Goal: Task Accomplishment & Management: Complete application form

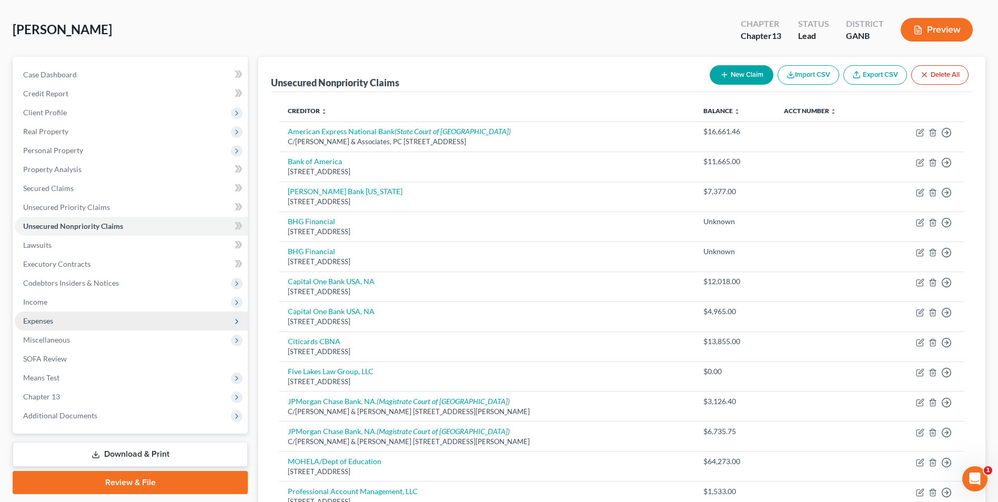
scroll to position [105, 0]
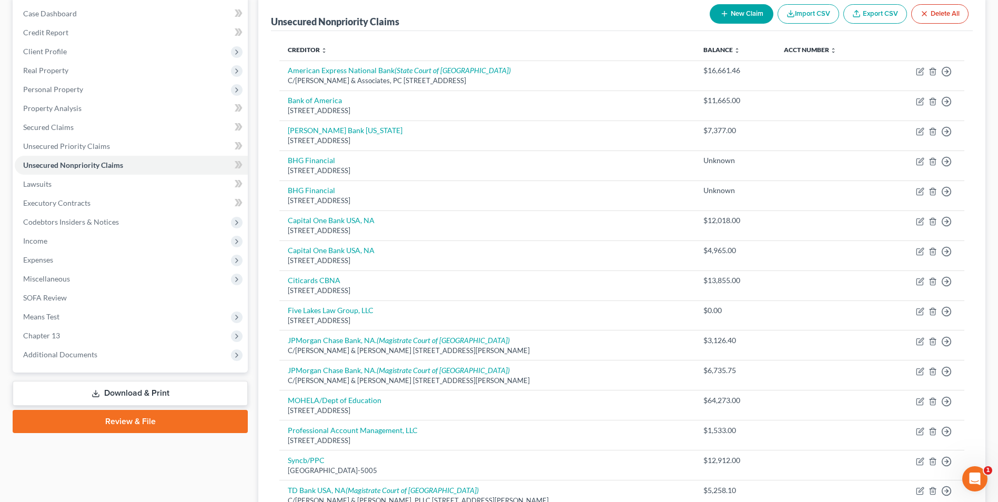
click at [198, 397] on link "Download & Print" at bounding box center [130, 393] width 235 height 25
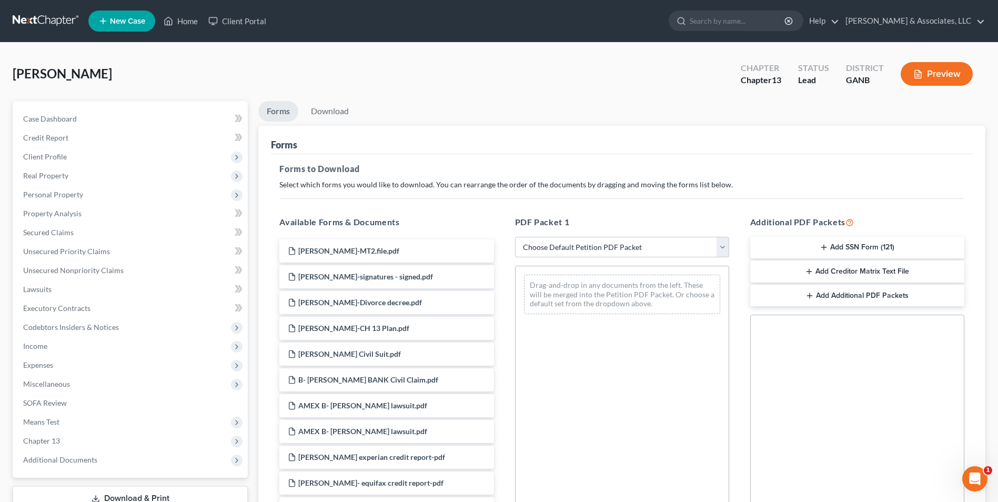
click at [718, 247] on select "Choose Default Petition PDF Packet Complete Bankruptcy Petition (all forms and …" at bounding box center [622, 247] width 214 height 21
select select "0"
click at [515, 237] on select "Choose Default Petition PDF Packet Complete Bankruptcy Petition (all forms and …" at bounding box center [622, 247] width 214 height 21
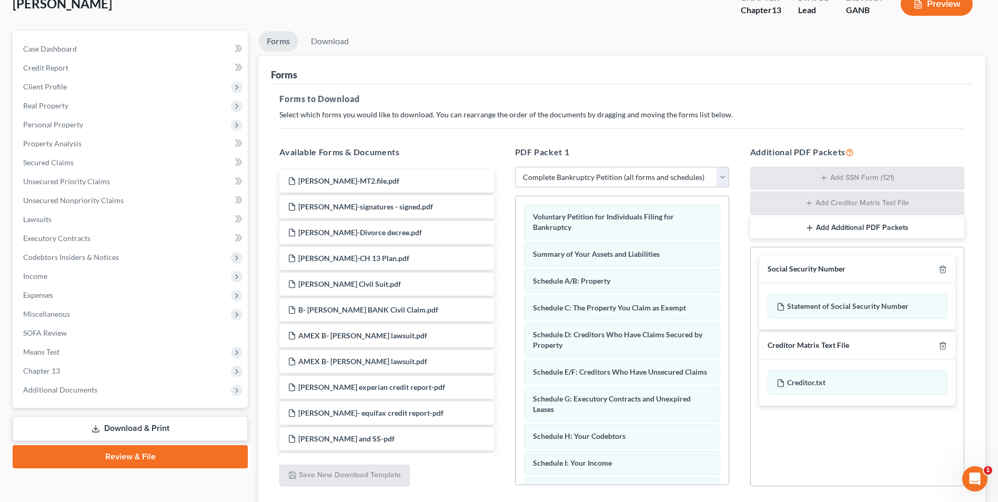
scroll to position [149, 0]
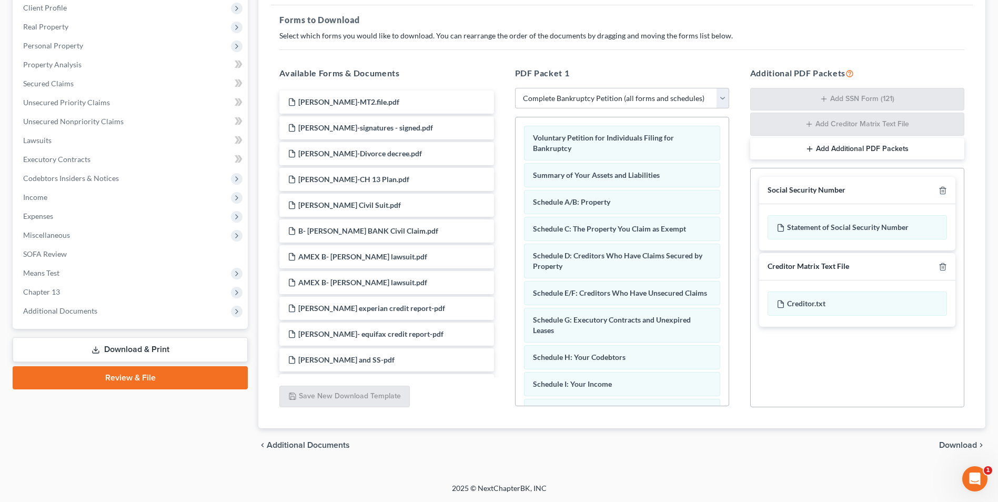
click at [967, 443] on span "Download" at bounding box center [958, 445] width 38 height 8
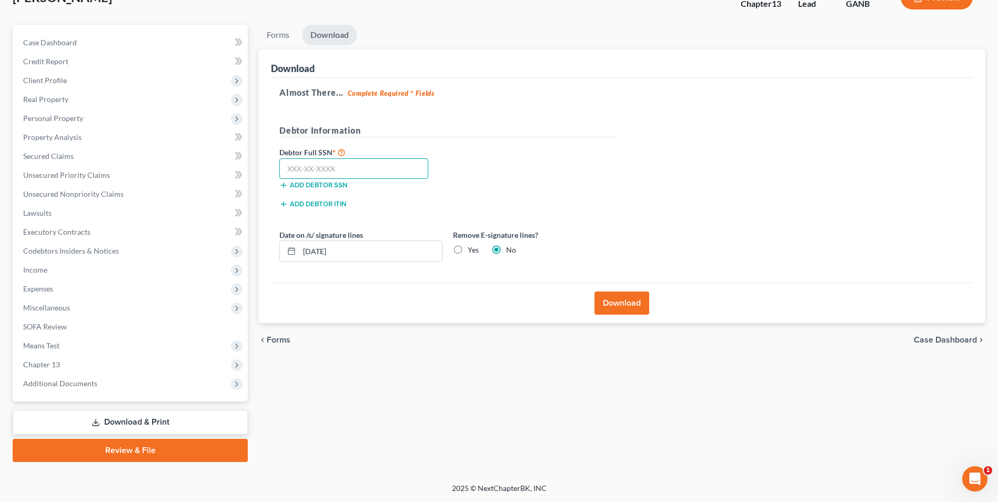
click at [375, 171] on input "text" at bounding box center [353, 168] width 149 height 21
type input "593-46-4441"
click at [622, 303] on button "Download" at bounding box center [622, 303] width 55 height 23
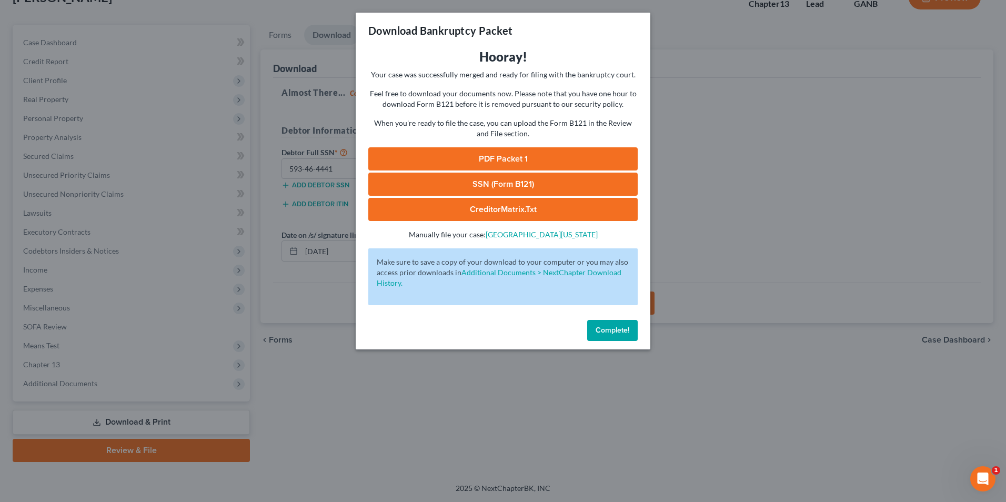
click at [529, 184] on link "SSN (Form B121)" at bounding box center [502, 184] width 269 height 23
click at [614, 334] on span "Complete!" at bounding box center [613, 330] width 34 height 9
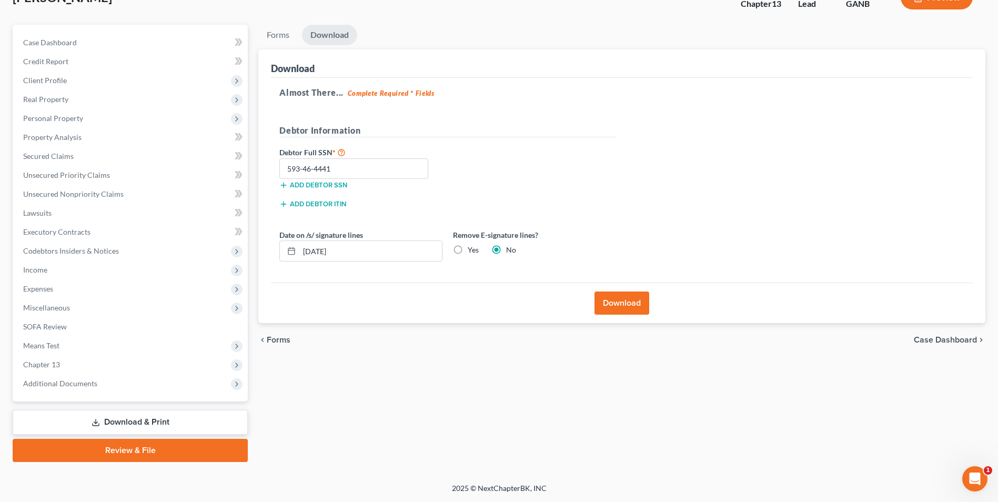
click at [183, 452] on link "Review & File" at bounding box center [130, 450] width 235 height 23
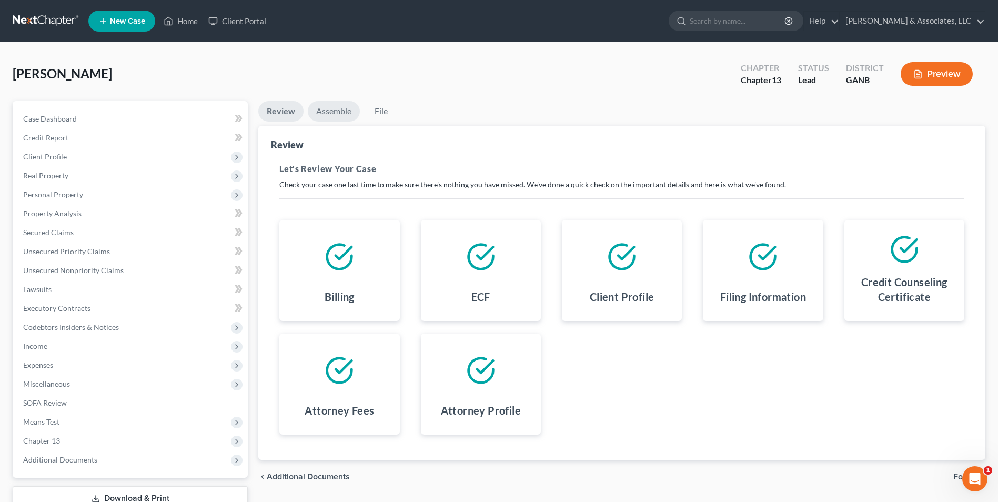
click at [329, 114] on link "Assemble" at bounding box center [334, 111] width 52 height 21
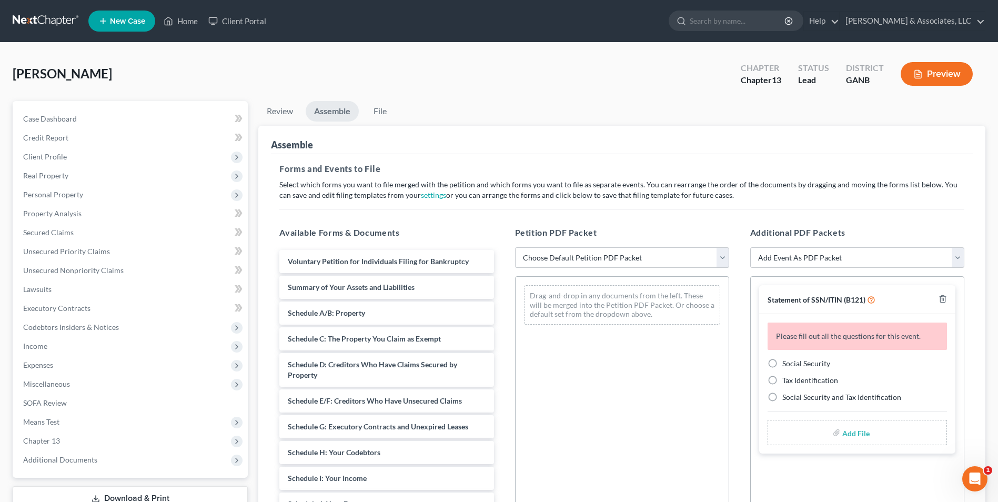
click at [728, 261] on select "Choose Default Petition PDF Packet Complete Bankruptcy Petition (all forms and …" at bounding box center [622, 257] width 214 height 21
select select "0"
click at [515, 247] on select "Choose Default Petition PDF Packet Complete Bankruptcy Petition (all forms and …" at bounding box center [622, 257] width 214 height 21
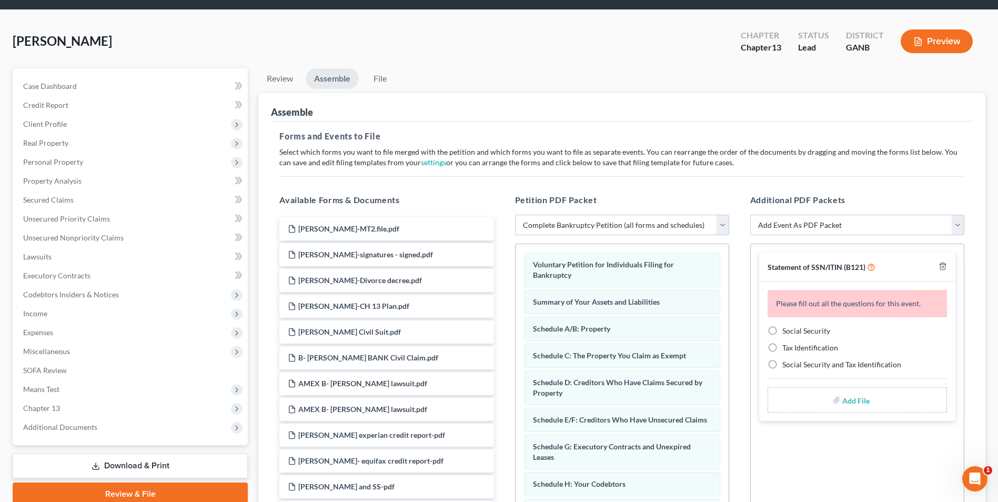
scroll to position [105, 0]
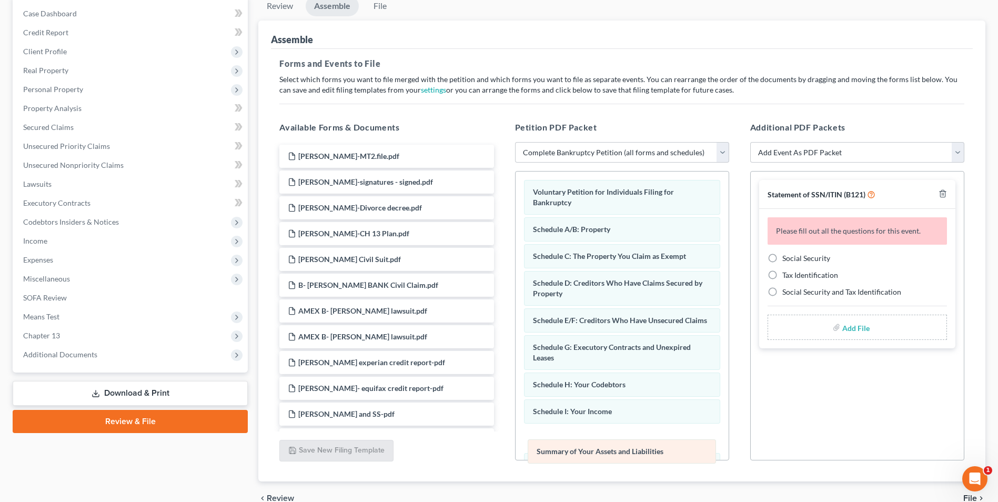
drag, startPoint x: 622, startPoint y: 230, endPoint x: 631, endPoint y: 449, distance: 219.1
click at [631, 449] on div "Summary of Your Assets and Liabilities Voluntary Petition for Individuals Filin…" at bounding box center [622, 473] width 213 height 602
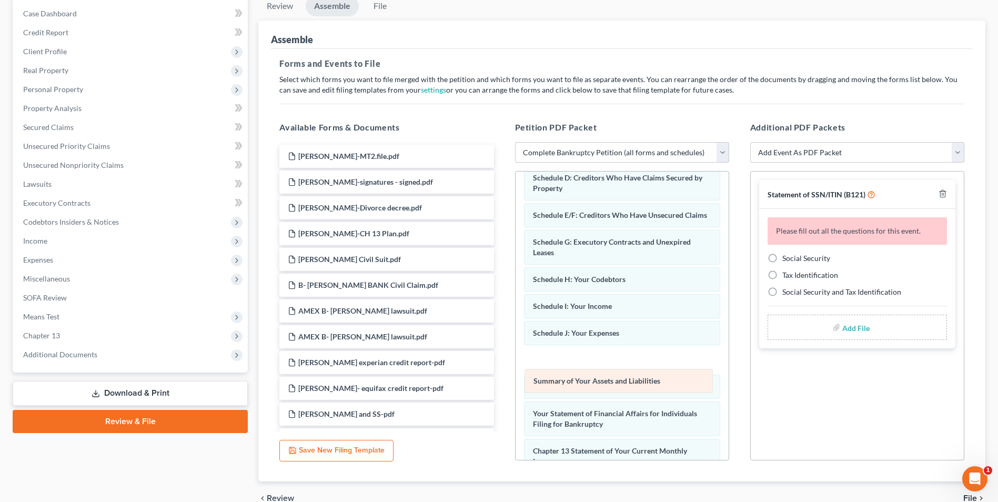
drag, startPoint x: 638, startPoint y: 345, endPoint x: 642, endPoint y: 380, distance: 35.0
click at [642, 380] on div "Summary of Your Assets and Liabilities Voluntary Petition for Individuals Filin…" at bounding box center [622, 367] width 213 height 602
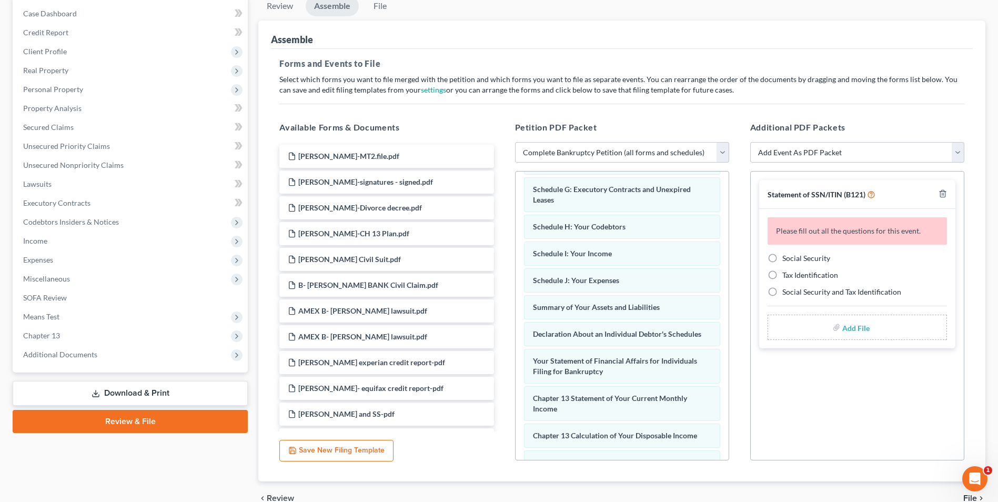
scroll to position [210, 0]
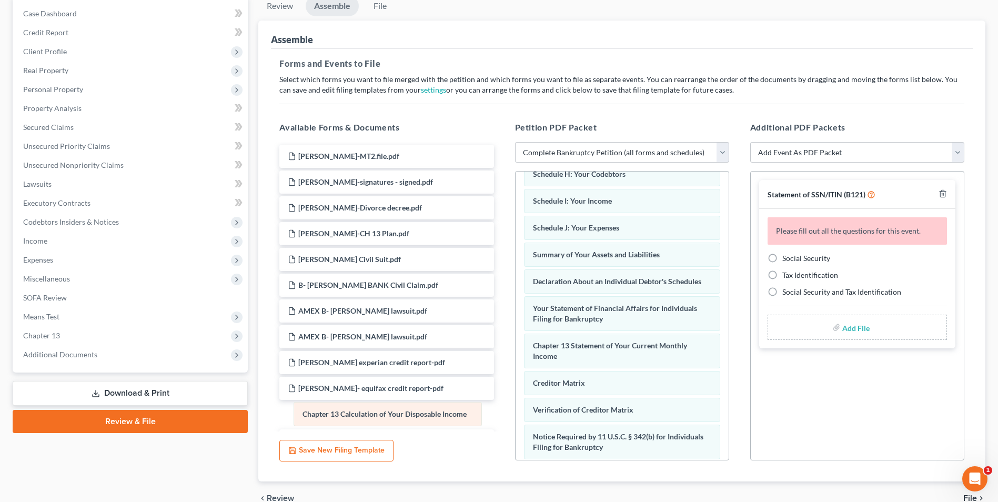
drag, startPoint x: 645, startPoint y: 394, endPoint x: 420, endPoint y: 414, distance: 225.0
click at [516, 414] on div "Chapter 13 Calculation of Your Disposable Income Voluntary Petition for Individ…" at bounding box center [622, 249] width 213 height 576
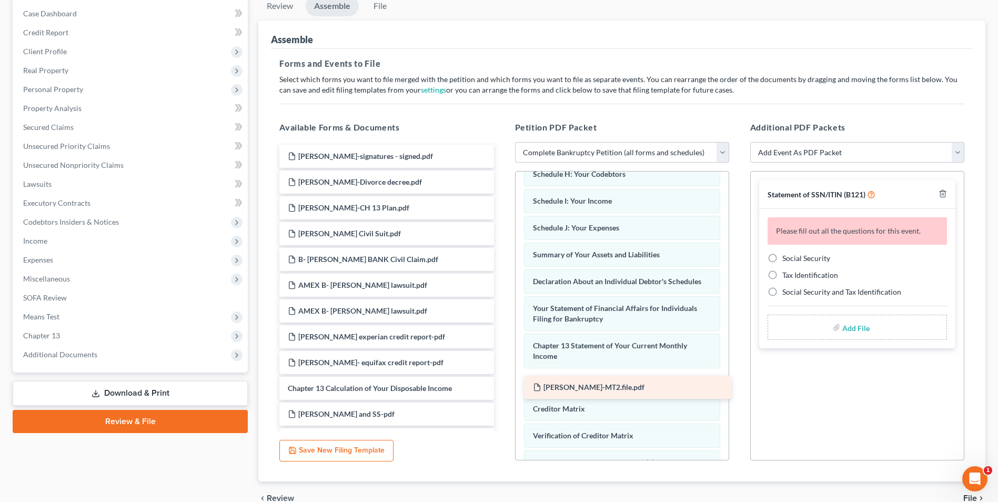
drag, startPoint x: 373, startPoint y: 157, endPoint x: 617, endPoint y: 387, distance: 336.1
click at [502, 387] on div "Adams-MT2.file.pdf Adams-MT2.file.pdf Adams-signatures - signed.pdf Adams-Divor…" at bounding box center [386, 350] width 231 height 410
click at [782, 257] on label "Social Security" at bounding box center [806, 258] width 48 height 11
click at [787, 257] on input "Social Security" at bounding box center [790, 256] width 7 height 7
radio input "true"
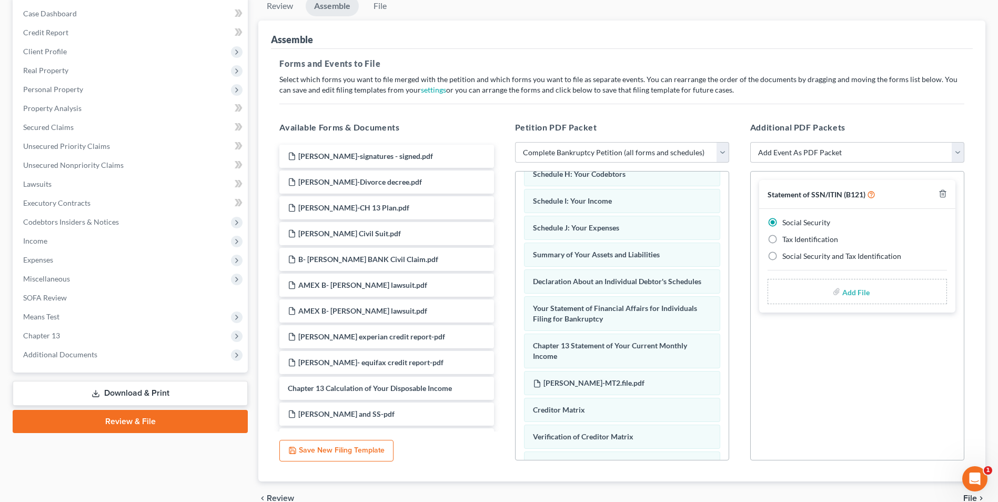
click at [861, 295] on input "file" at bounding box center [854, 291] width 25 height 19
type input "C:\fakepath\Adams.121.pdf"
click at [419, 31] on div "Assemble" at bounding box center [622, 35] width 702 height 28
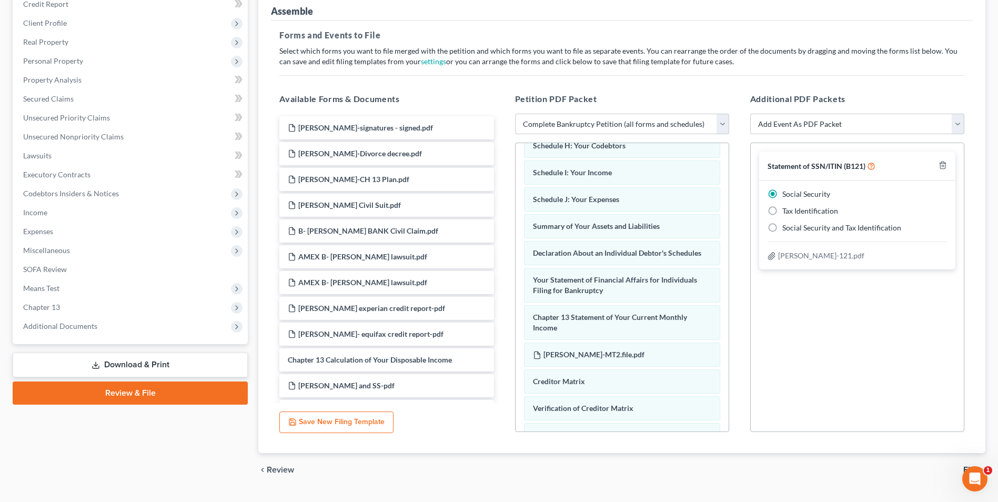
scroll to position [158, 0]
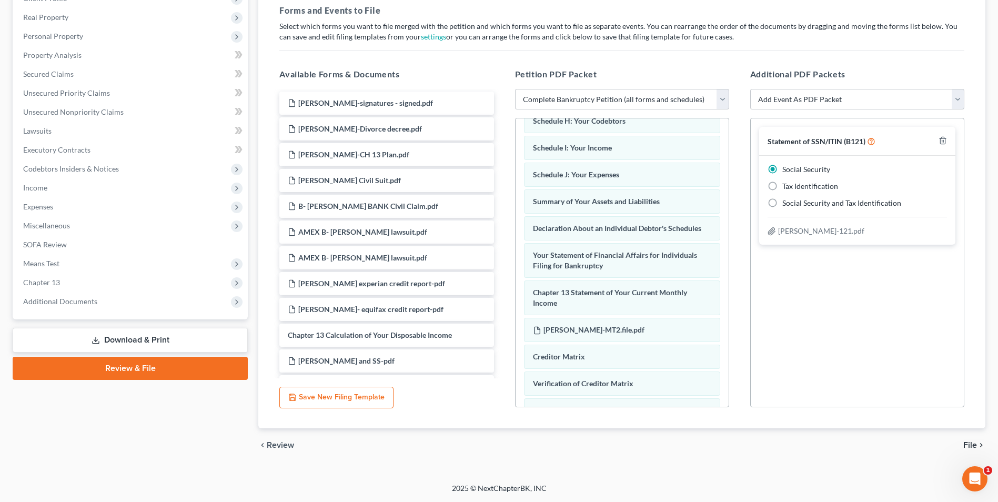
click at [971, 442] on span "File" at bounding box center [970, 445] width 14 height 8
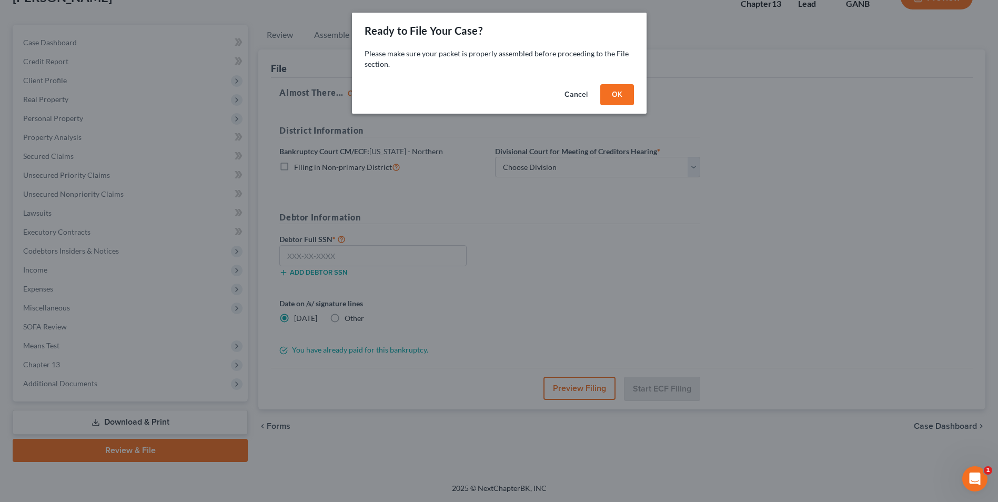
scroll to position [76, 0]
click at [615, 99] on button "OK" at bounding box center [621, 94] width 34 height 21
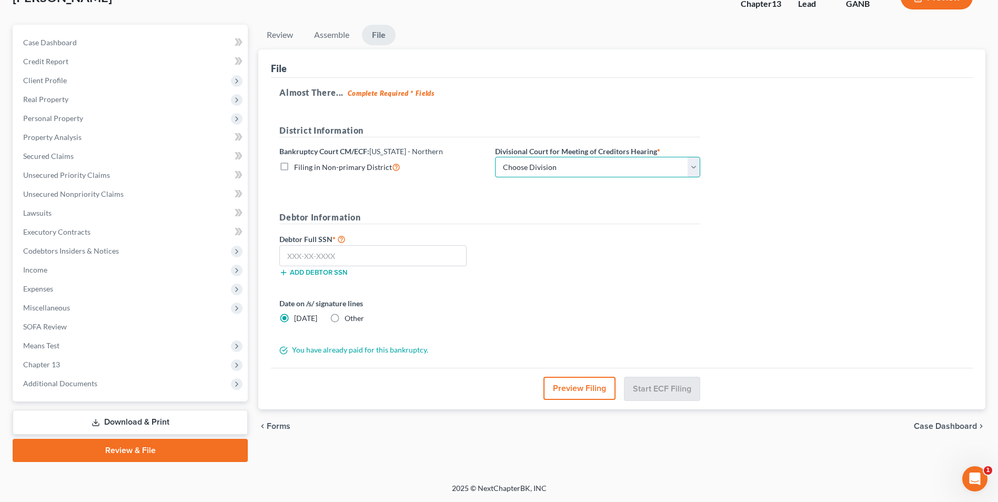
click at [695, 174] on select "Choose Division Atlanta Gainesville Newnan Rome" at bounding box center [597, 167] width 205 height 21
click at [495, 157] on select "Choose Division Atlanta Gainesville Newnan Rome" at bounding box center [597, 167] width 205 height 21
click at [389, 255] on input "text" at bounding box center [372, 255] width 187 height 21
click at [689, 169] on select "Choose Division Atlanta Gainesville Newnan Rome" at bounding box center [597, 167] width 205 height 21
click at [692, 173] on select "Choose Division Atlanta Gainesville Newnan Rome" at bounding box center [597, 167] width 205 height 21
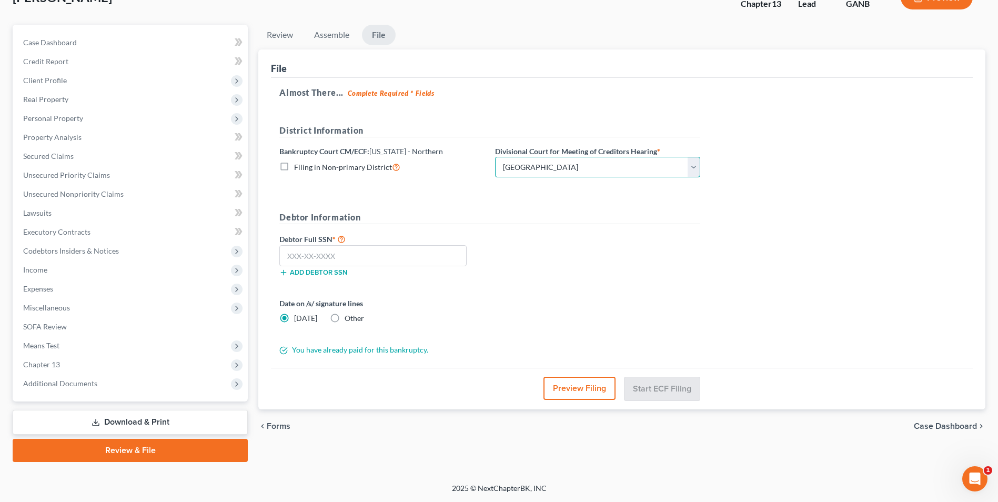
select select "0"
click at [495, 157] on select "Choose Division Atlanta Gainesville Newnan Rome" at bounding box center [597, 167] width 205 height 21
click at [446, 252] on input "text" at bounding box center [372, 255] width 187 height 21
type input "593-46-4441"
click at [654, 387] on button "Start ECF Filing" at bounding box center [662, 388] width 75 height 23
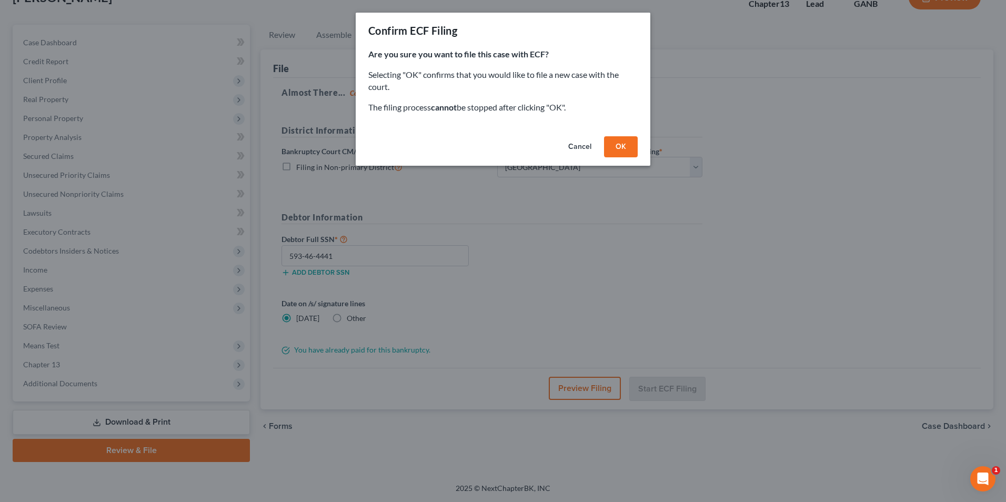
click at [618, 148] on button "OK" at bounding box center [621, 146] width 34 height 21
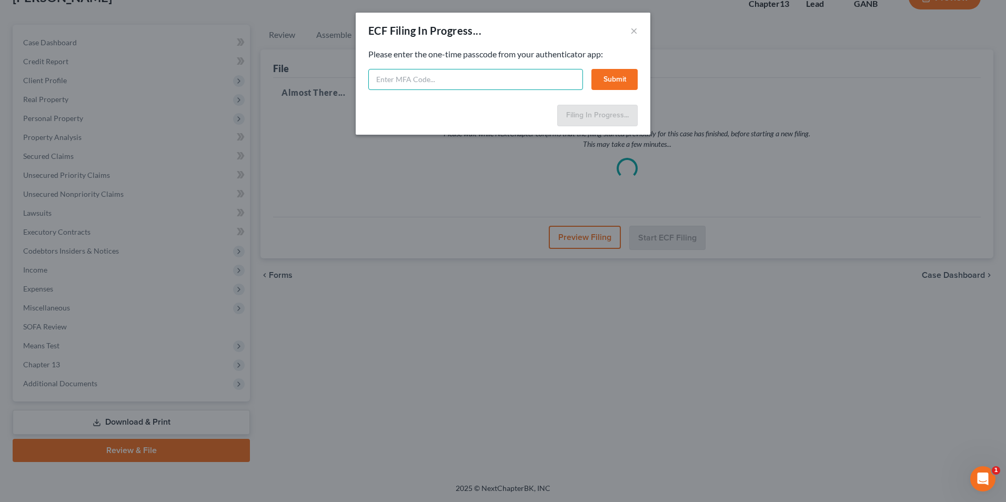
click at [466, 82] on input "text" at bounding box center [475, 79] width 215 height 21
type input "757971"
click at [621, 77] on button "Submit" at bounding box center [614, 79] width 46 height 21
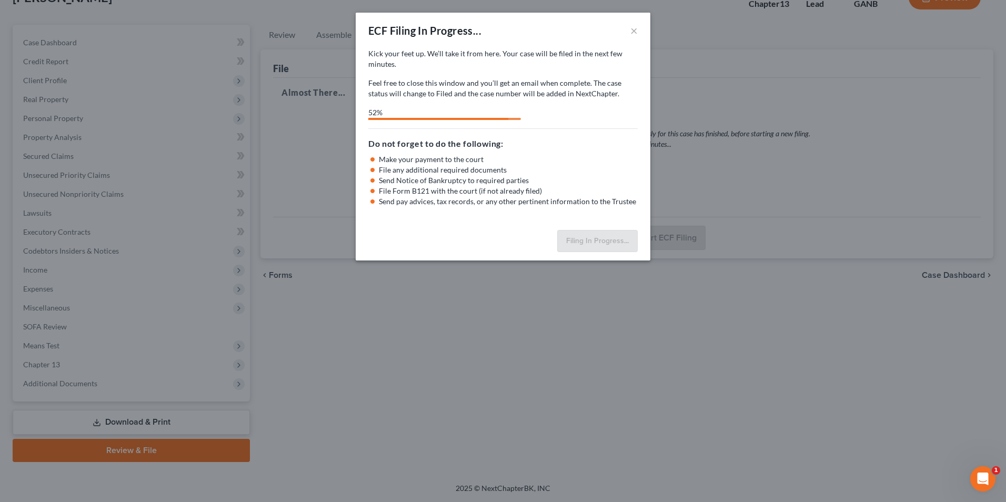
select select "0"
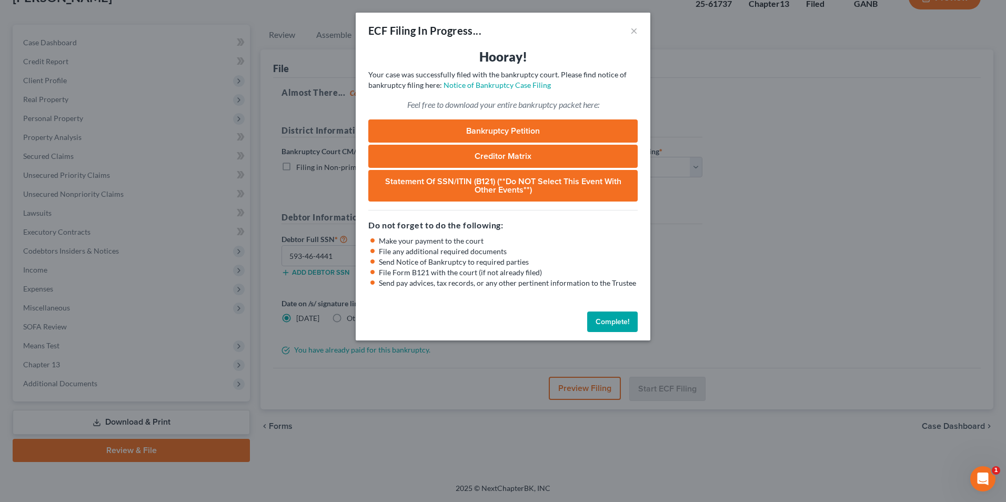
click at [619, 321] on button "Complete!" at bounding box center [612, 322] width 51 height 21
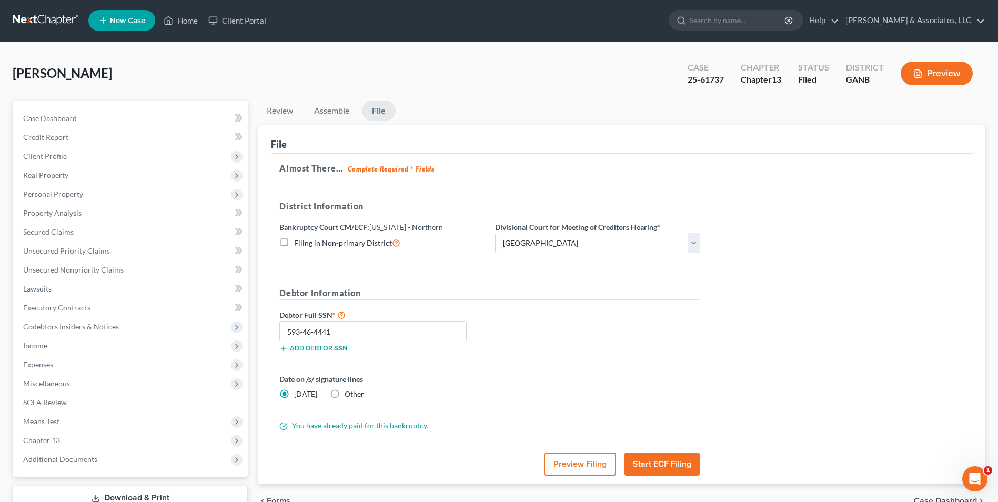
scroll to position [0, 0]
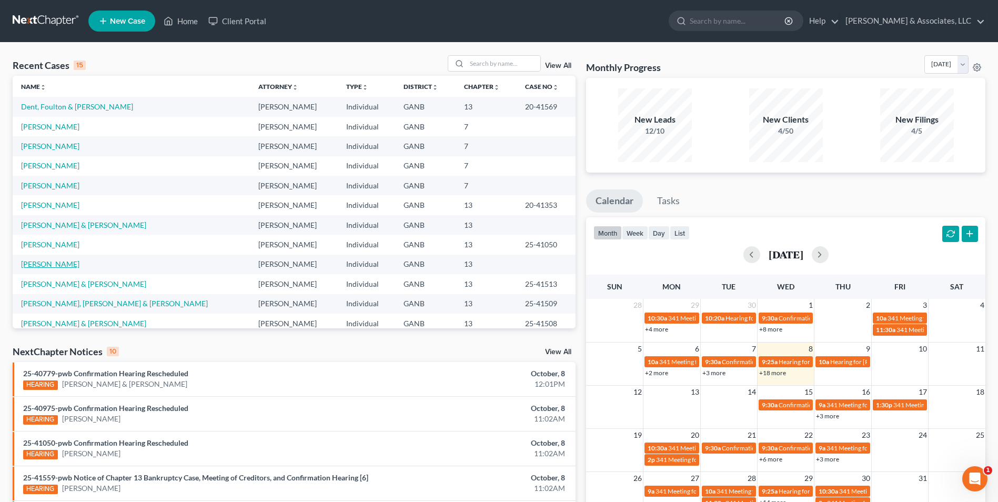
click at [48, 266] on link "[PERSON_NAME]" at bounding box center [50, 263] width 58 height 9
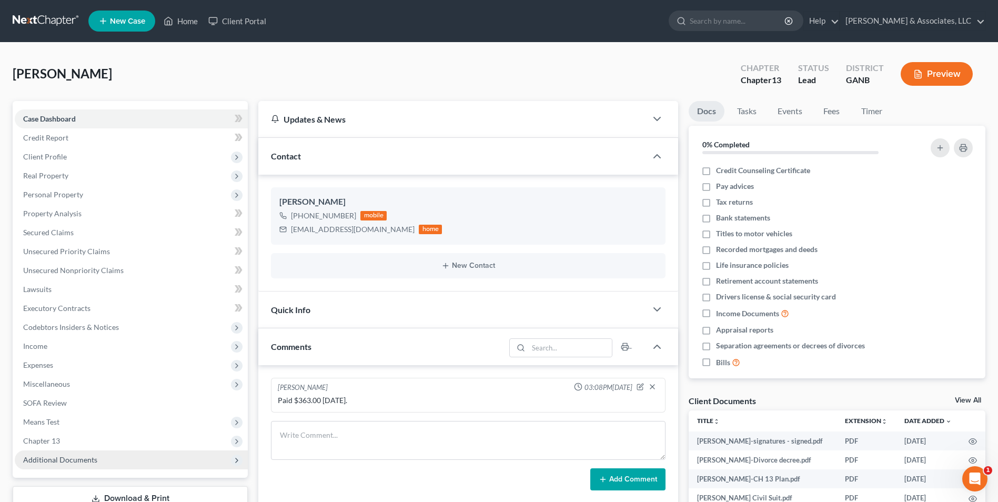
click at [88, 459] on span "Additional Documents" at bounding box center [60, 459] width 74 height 9
click at [105, 497] on span "Client Document Storage" at bounding box center [85, 497] width 83 height 9
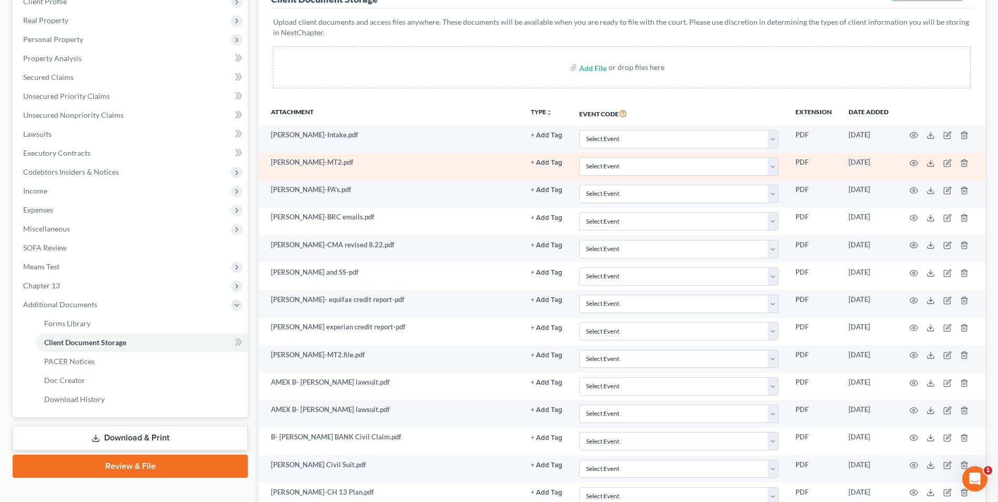
scroll to position [158, 0]
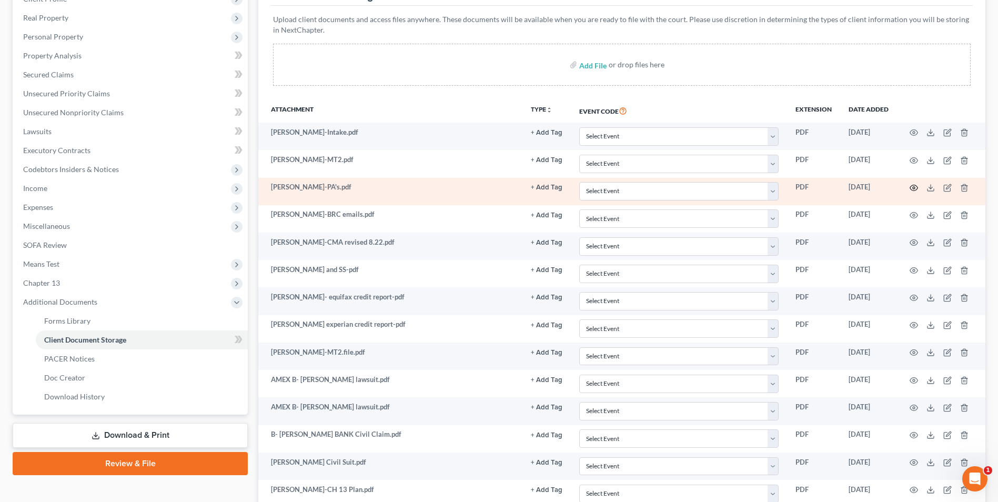
click at [912, 189] on icon "button" at bounding box center [914, 188] width 8 height 8
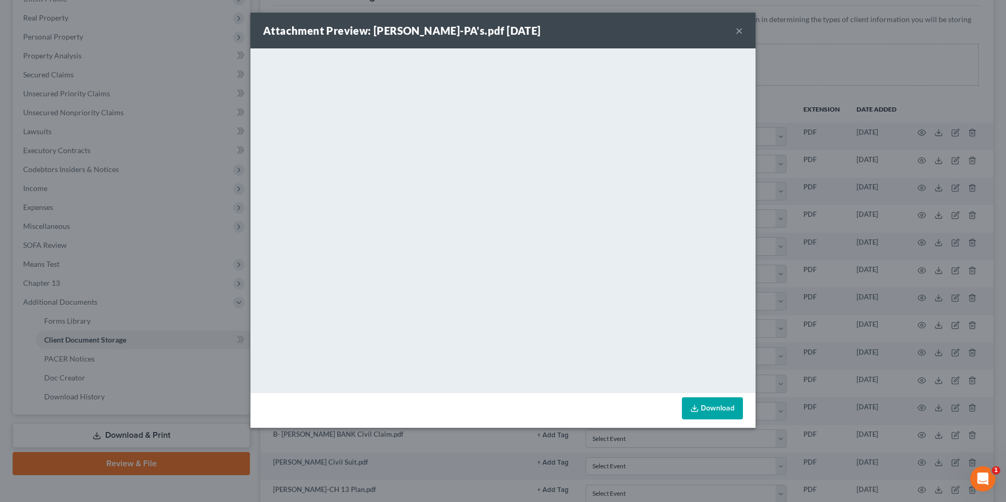
click at [738, 28] on button "×" at bounding box center [739, 30] width 7 height 13
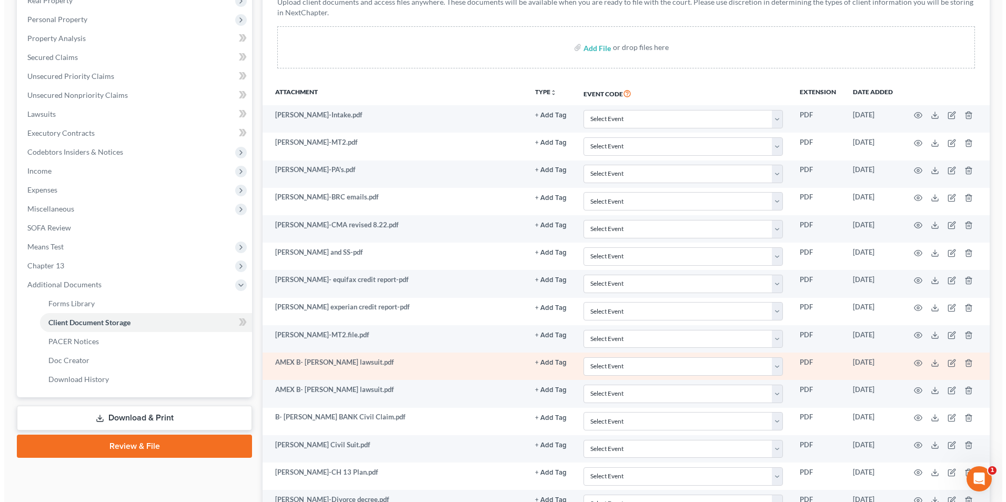
scroll to position [300, 0]
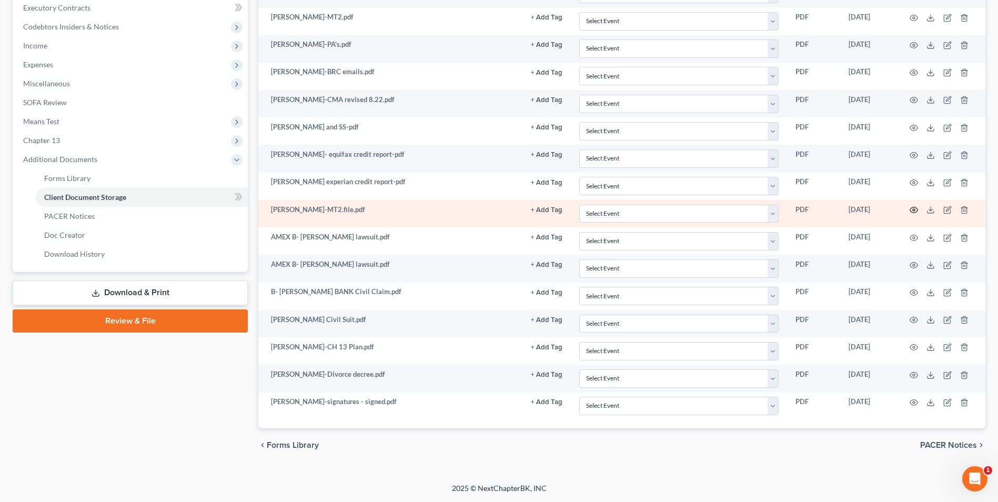
click at [916, 208] on icon "button" at bounding box center [914, 210] width 8 height 6
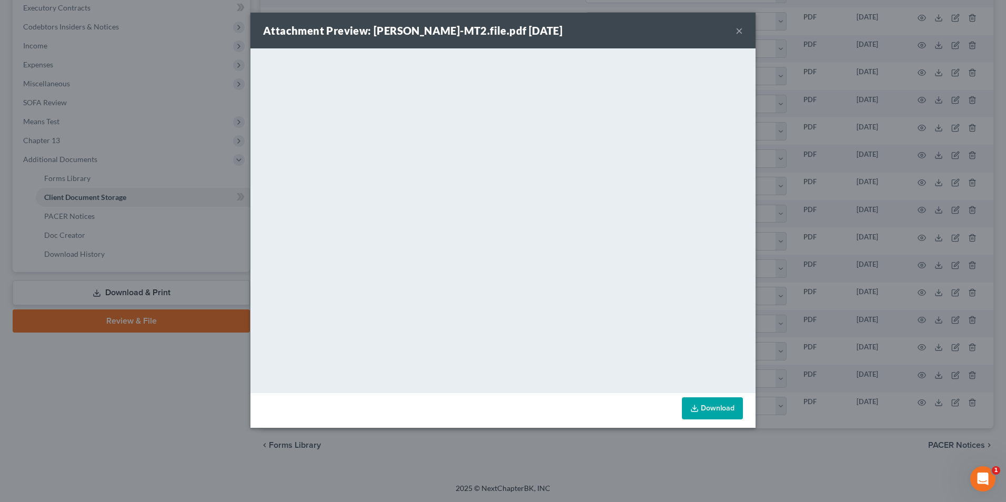
click at [738, 31] on button "×" at bounding box center [739, 30] width 7 height 13
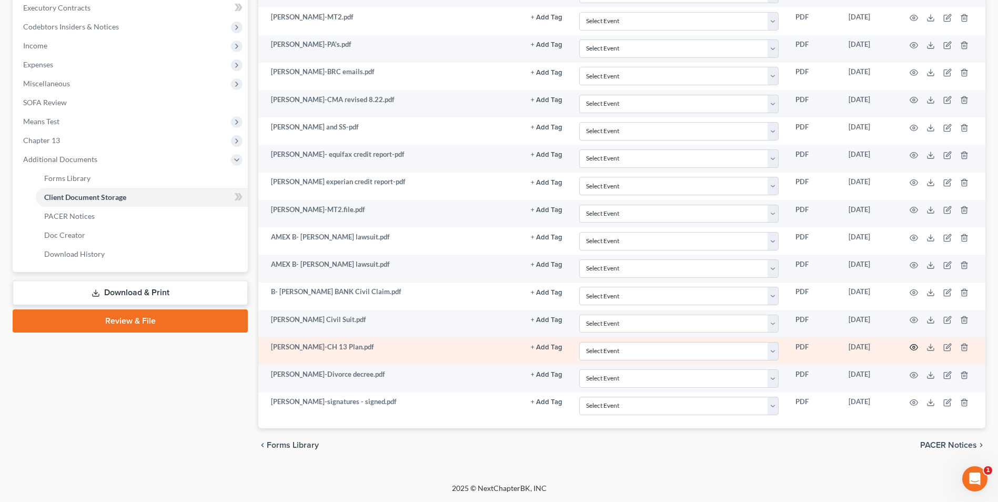
click at [917, 347] on icon "button" at bounding box center [914, 347] width 8 height 8
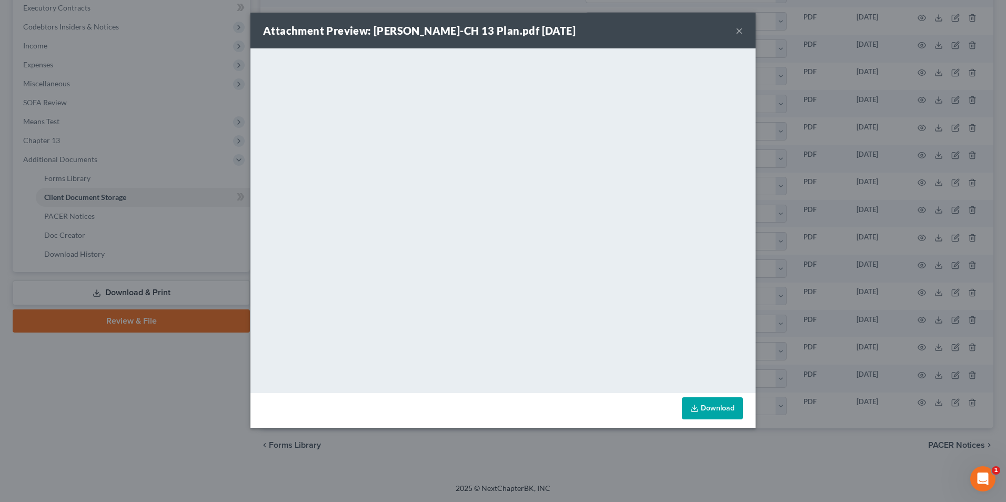
click at [722, 39] on div "Attachment Preview: Adams-CH 13 Plan.pdf 09/10/2025 ×" at bounding box center [502, 31] width 505 height 36
click at [741, 33] on button "×" at bounding box center [739, 30] width 7 height 13
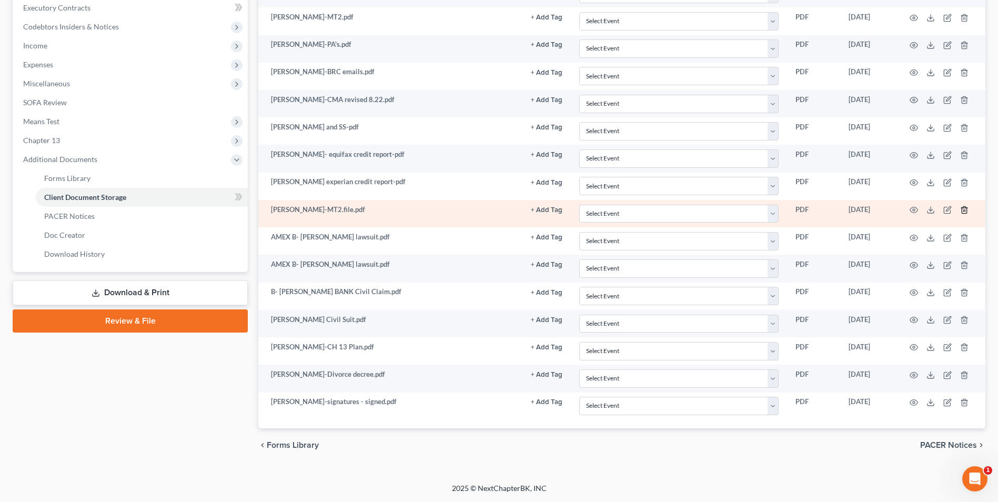
click at [960, 208] on icon "button" at bounding box center [964, 210] width 8 height 8
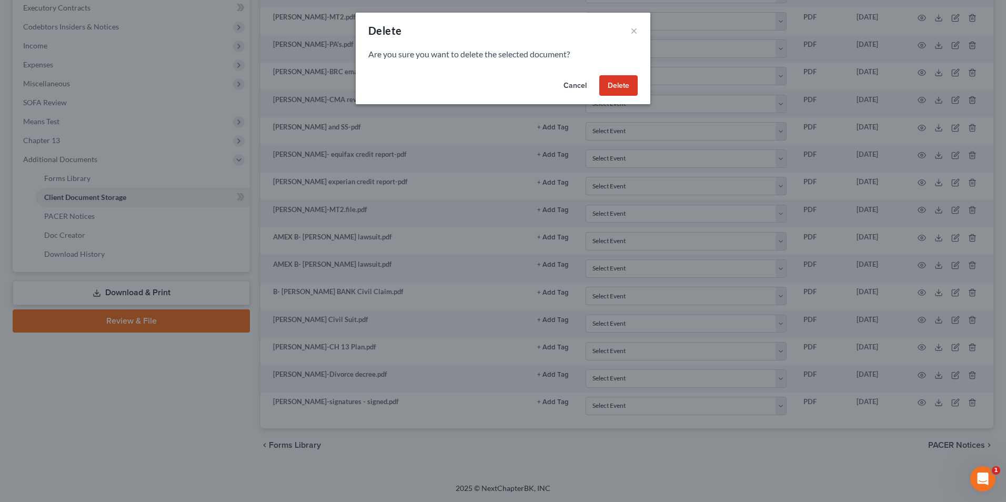
click at [624, 86] on button "Delete" at bounding box center [618, 85] width 38 height 21
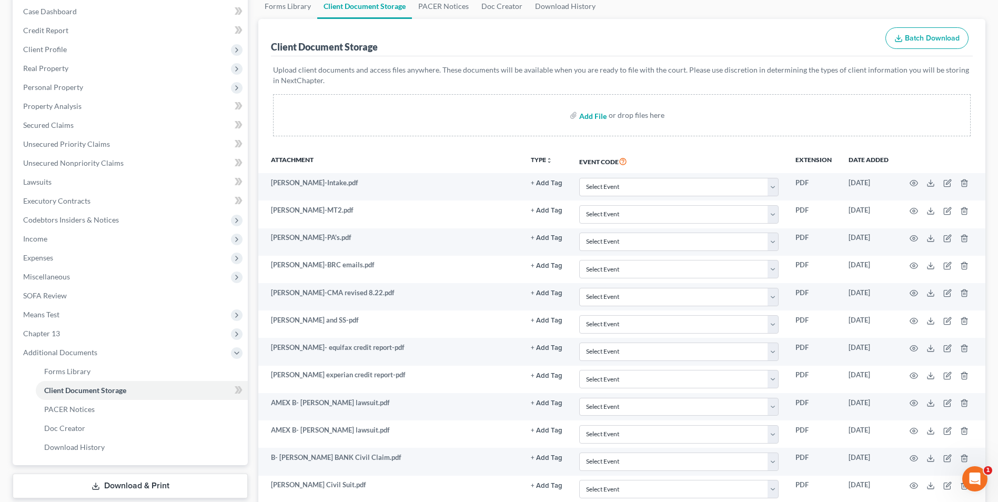
scroll to position [89, 0]
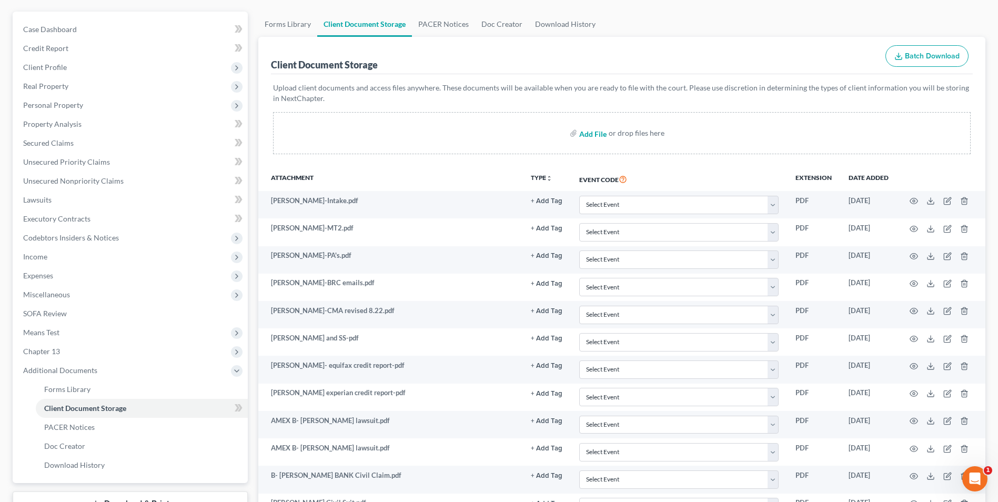
click at [591, 133] on input "file" at bounding box center [591, 133] width 25 height 19
type input "C:\fakepath\Adams.MT2.file.pdf"
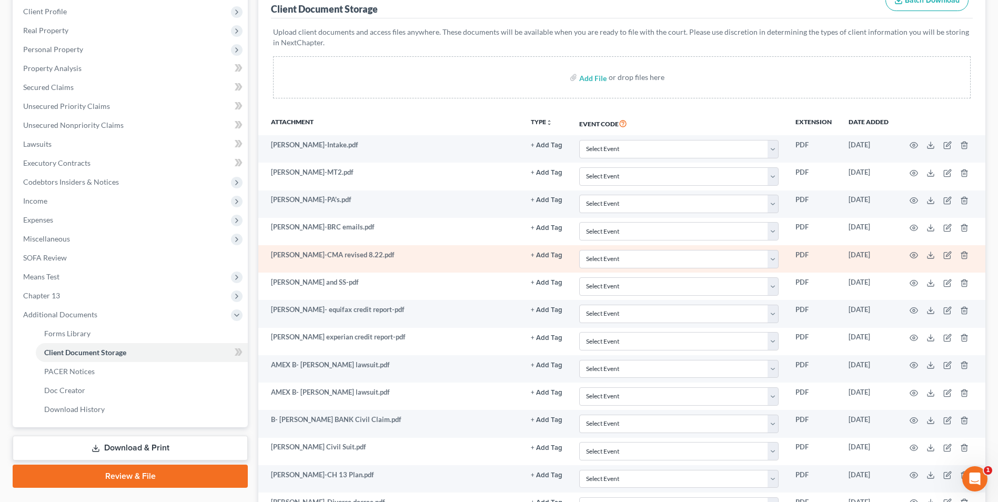
scroll to position [0, 0]
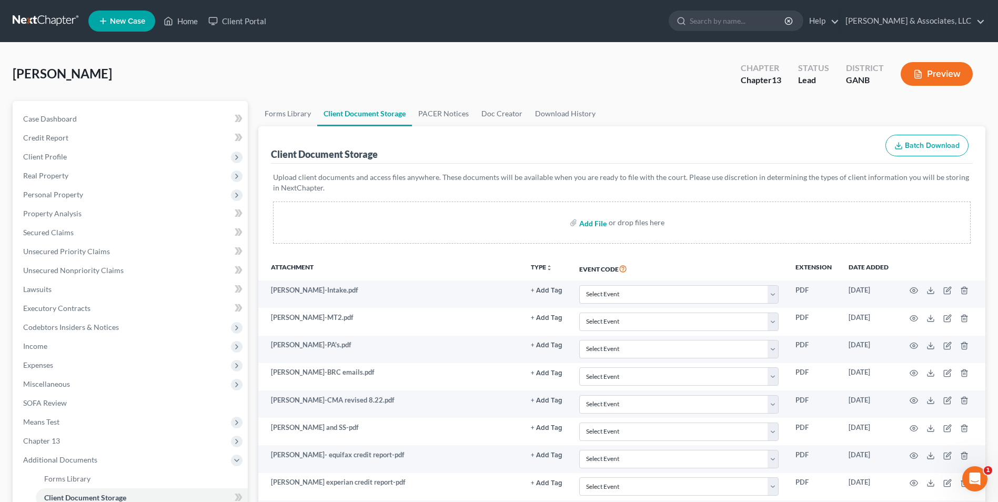
click at [589, 223] on input "file" at bounding box center [591, 222] width 25 height 19
type input "C:\fakepath\Adams.121.pdf"
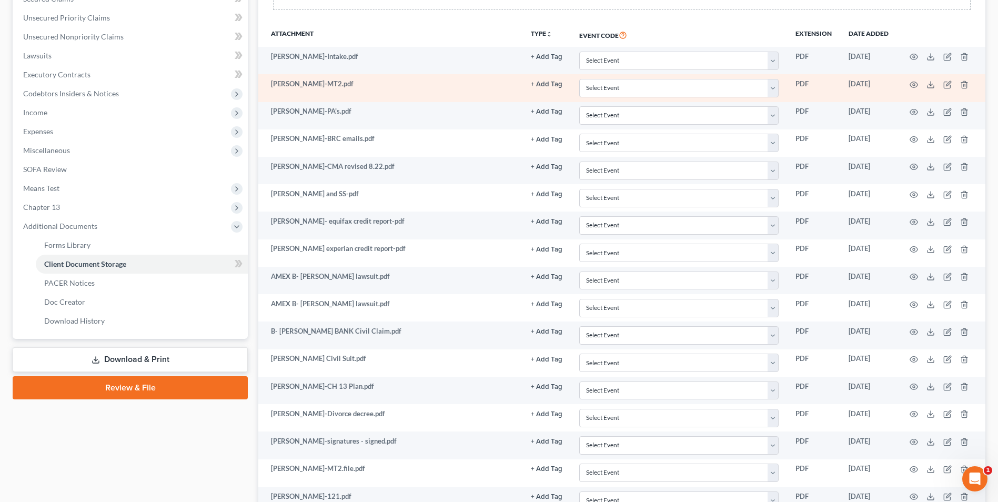
scroll to position [328, 0]
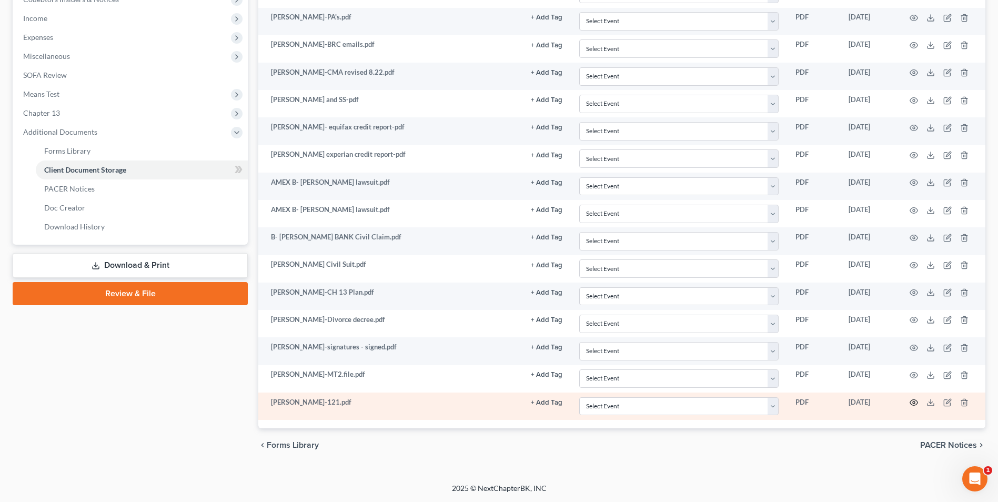
click at [913, 403] on icon "button" at bounding box center [914, 402] width 8 height 8
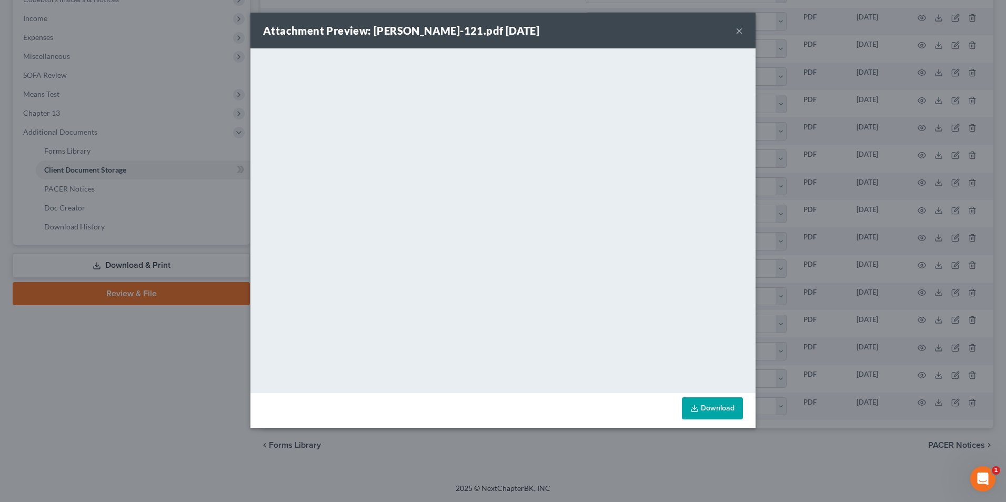
click at [738, 31] on button "×" at bounding box center [739, 30] width 7 height 13
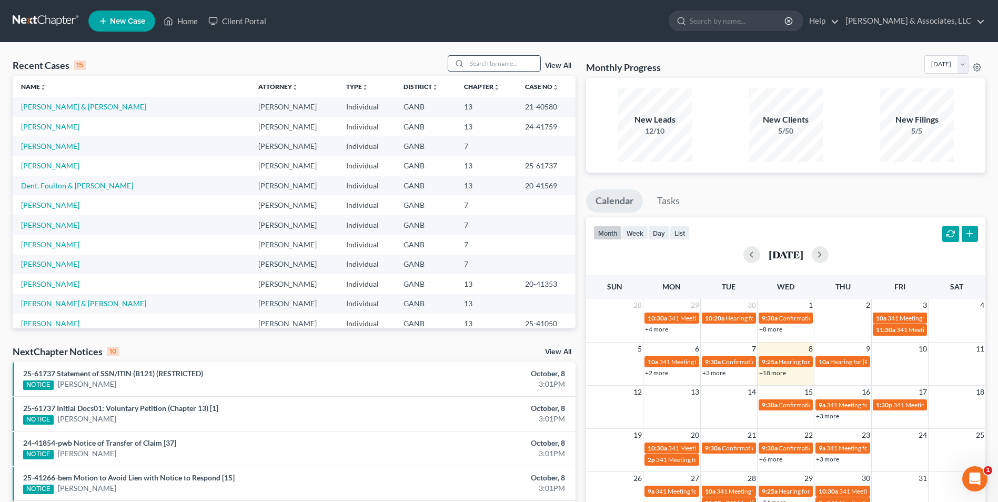
click at [503, 64] on input "search" at bounding box center [504, 63] width 74 height 15
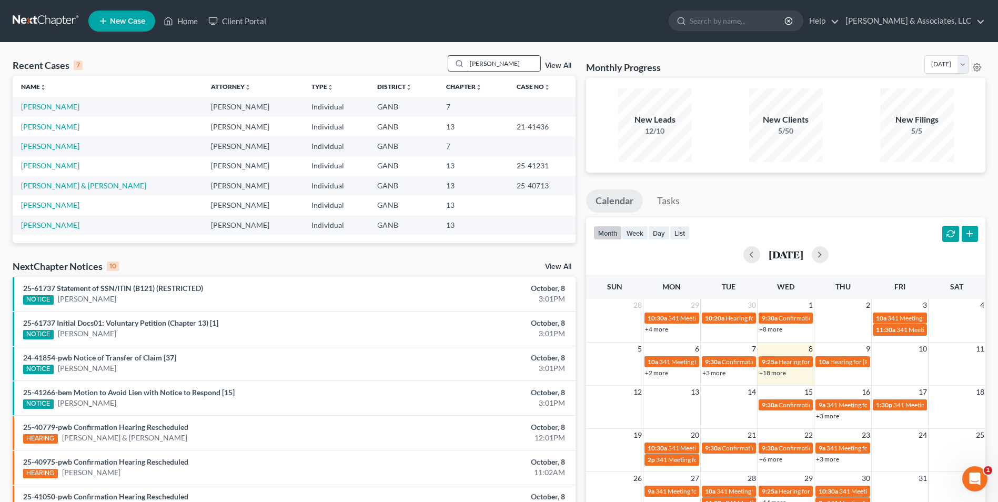
type input "darrin"
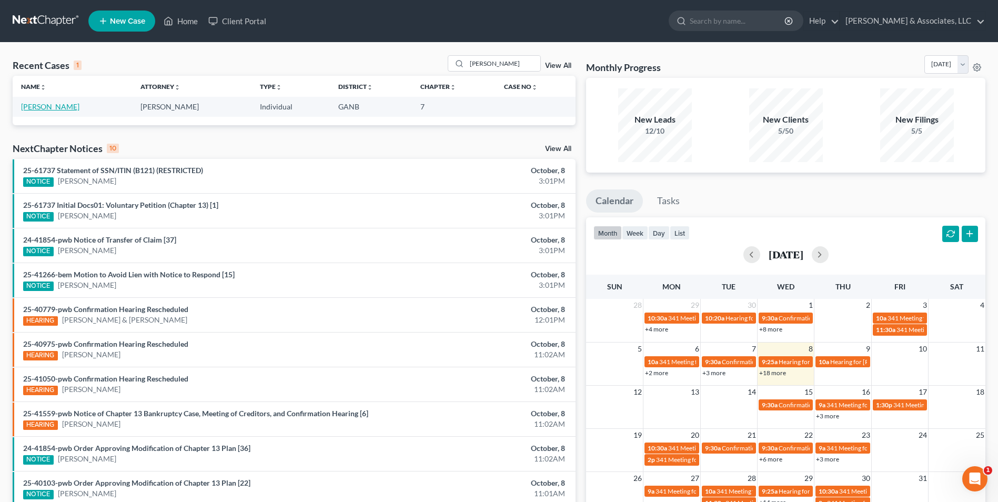
click at [50, 102] on link "Conner, Darrin" at bounding box center [50, 106] width 58 height 9
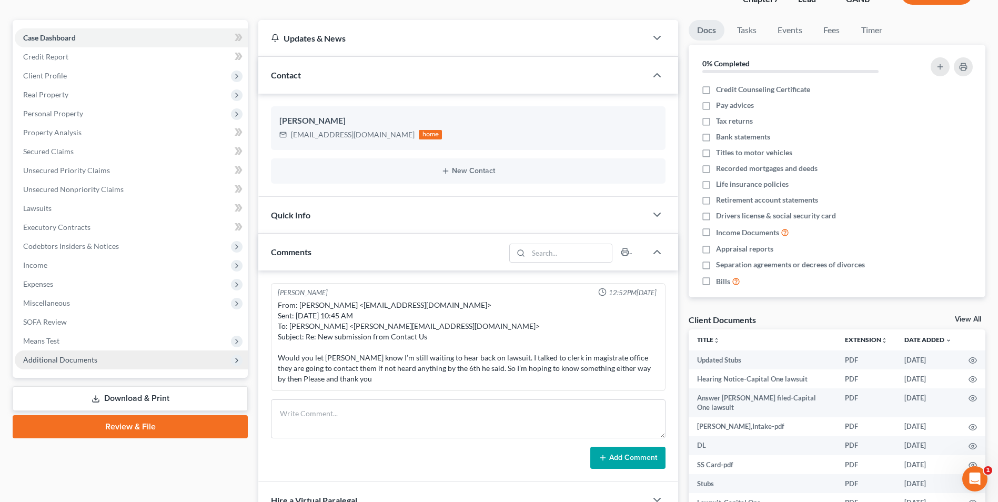
scroll to position [158, 0]
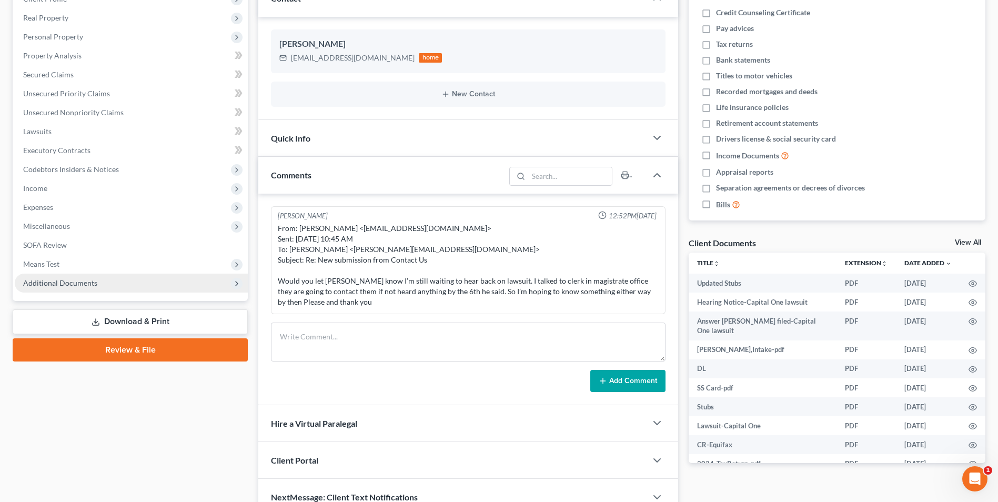
click at [91, 282] on span "Additional Documents" at bounding box center [60, 282] width 74 height 9
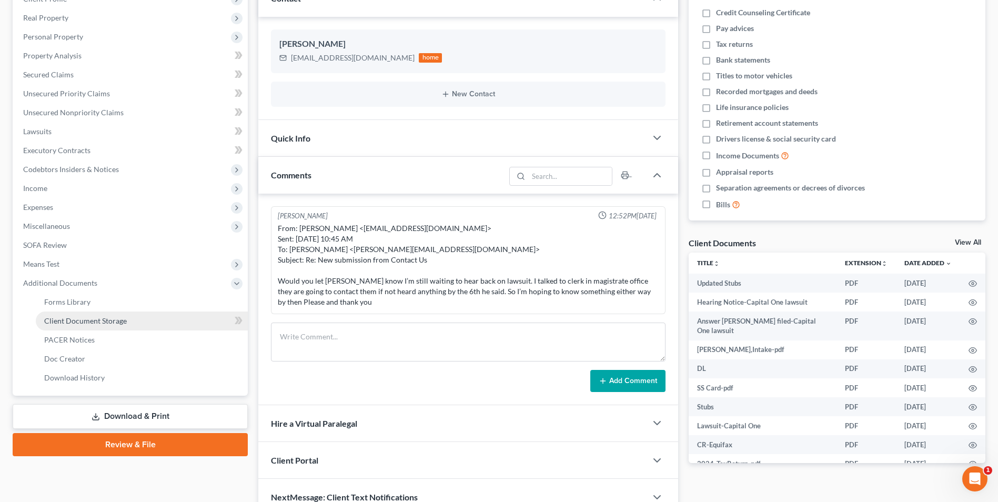
click at [109, 319] on span "Client Document Storage" at bounding box center [85, 320] width 83 height 9
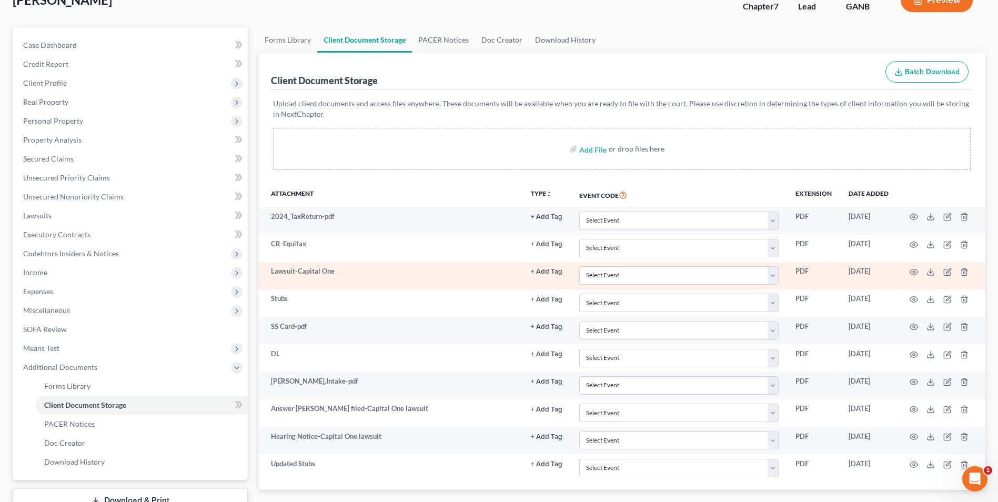
scroll to position [152, 0]
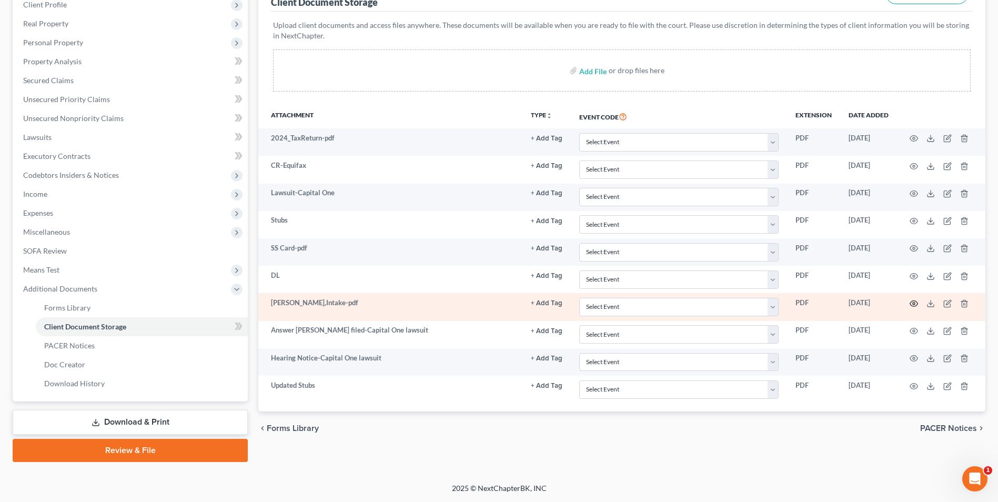
click at [912, 304] on icon "button" at bounding box center [914, 303] width 8 height 8
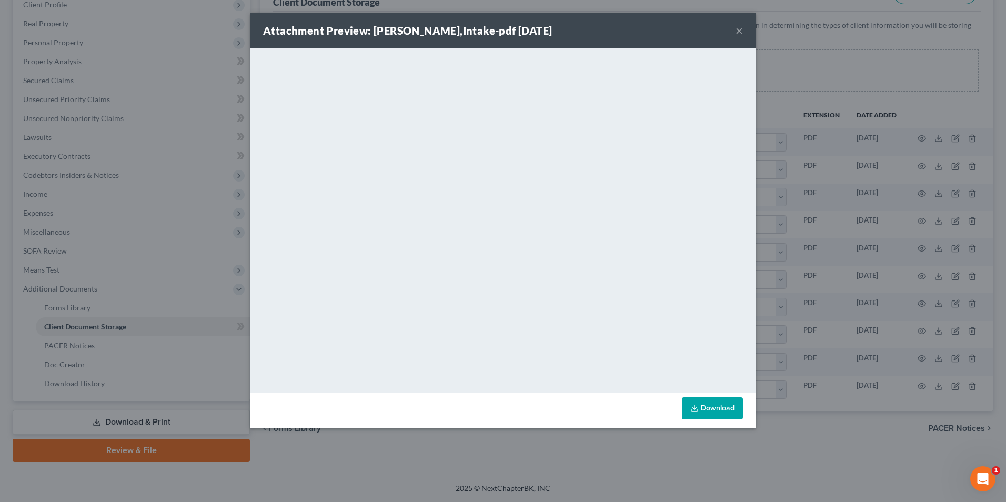
click at [740, 29] on button "×" at bounding box center [739, 30] width 7 height 13
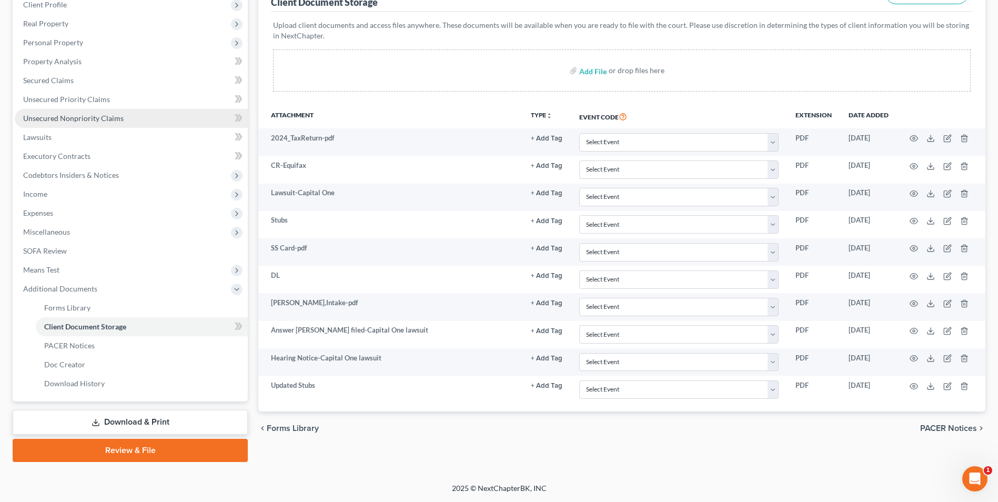
click at [91, 117] on span "Unsecured Nonpriority Claims" at bounding box center [73, 118] width 101 height 9
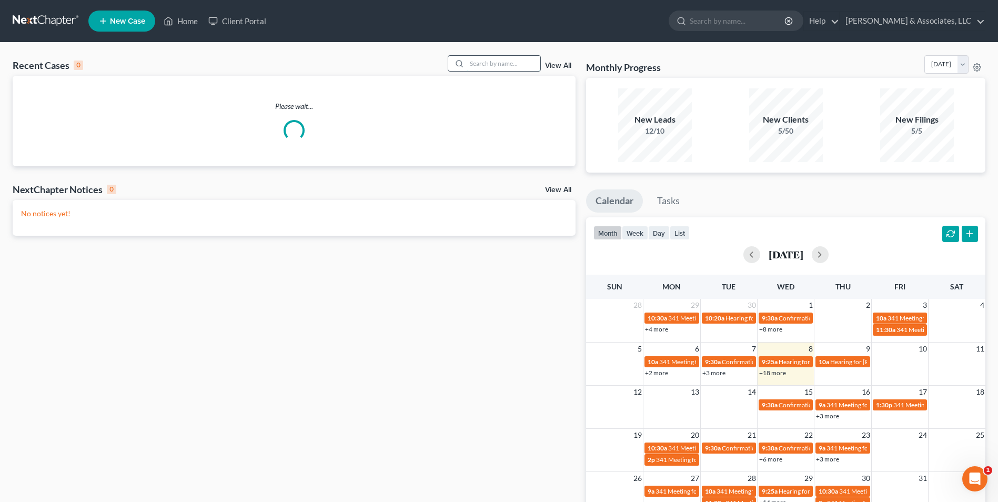
click at [495, 65] on input "search" at bounding box center [504, 63] width 74 height 15
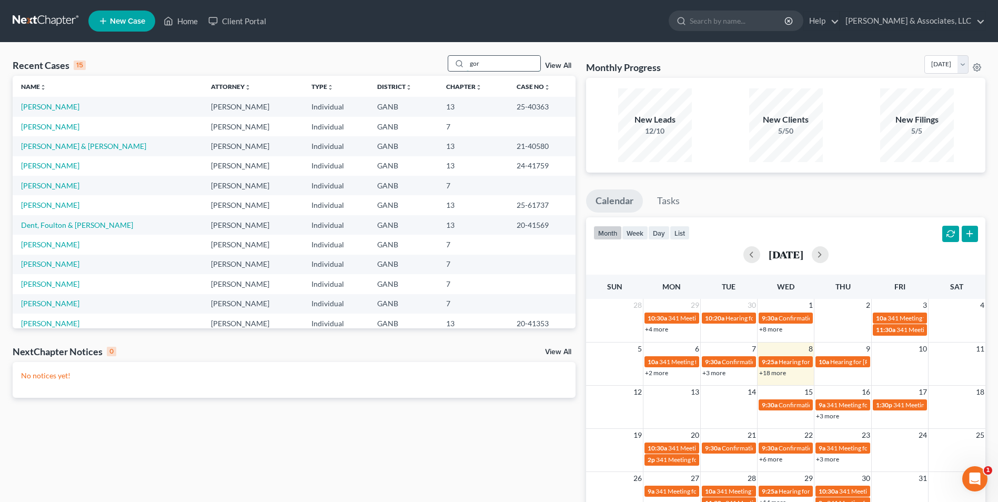
type input "gor"
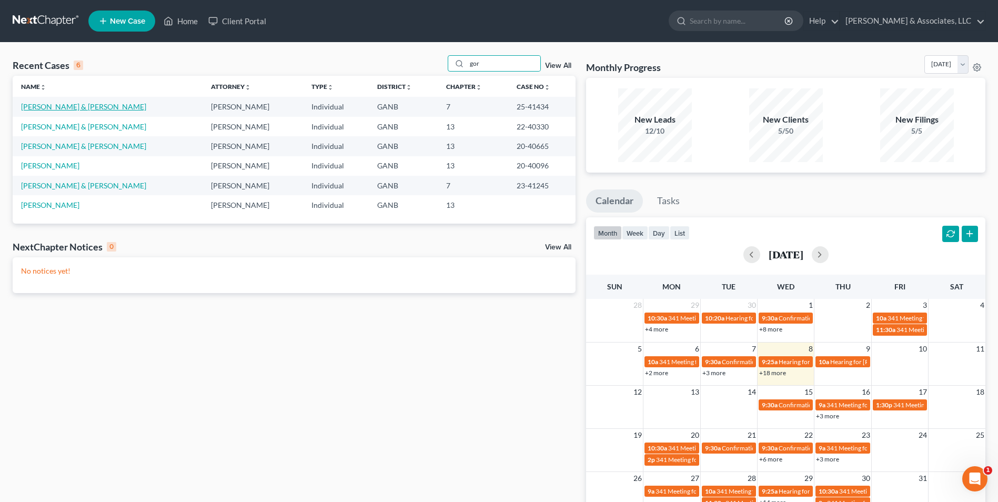
click at [65, 106] on link "Gorham, Nicholas & Minard, Jessica" at bounding box center [83, 106] width 125 height 9
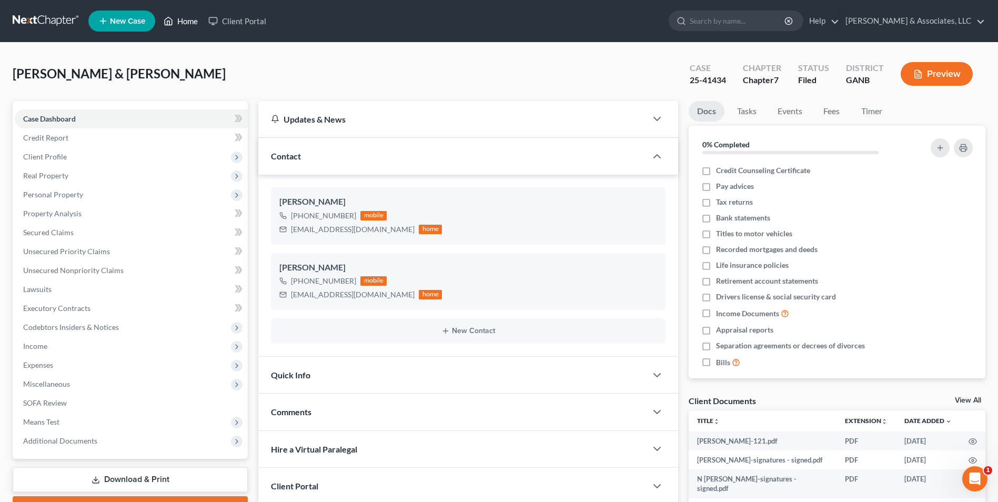
click at [185, 23] on link "Home" at bounding box center [180, 21] width 45 height 19
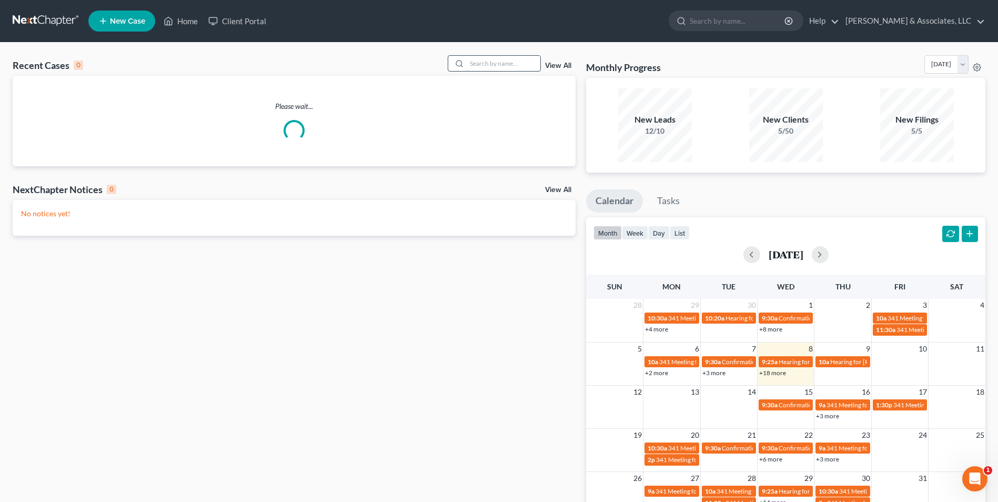
click at [495, 64] on input "search" at bounding box center [504, 63] width 74 height 15
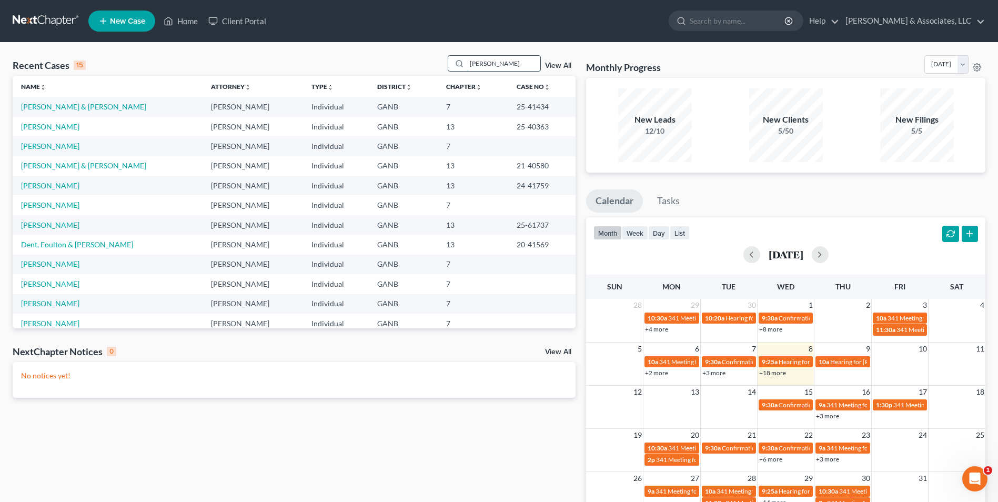
type input "johns"
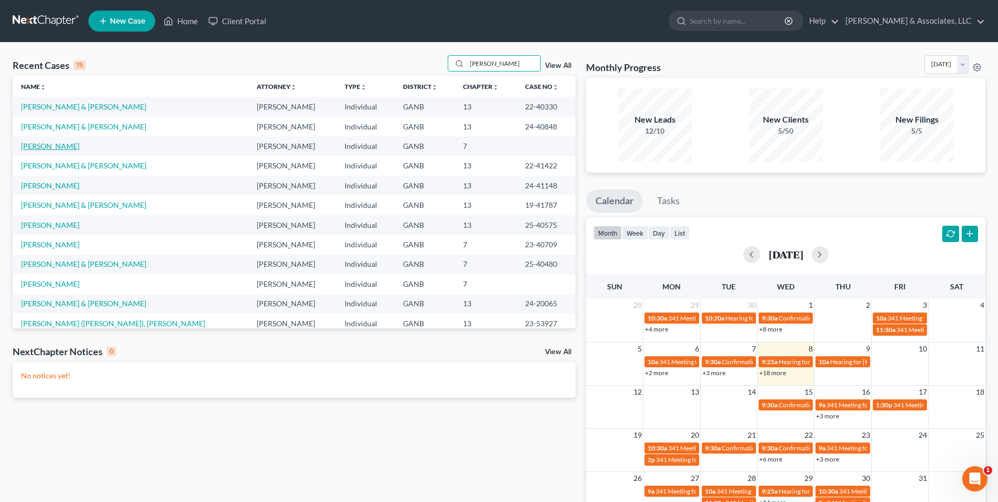
click at [55, 149] on link "Johnson, Liza" at bounding box center [50, 146] width 58 height 9
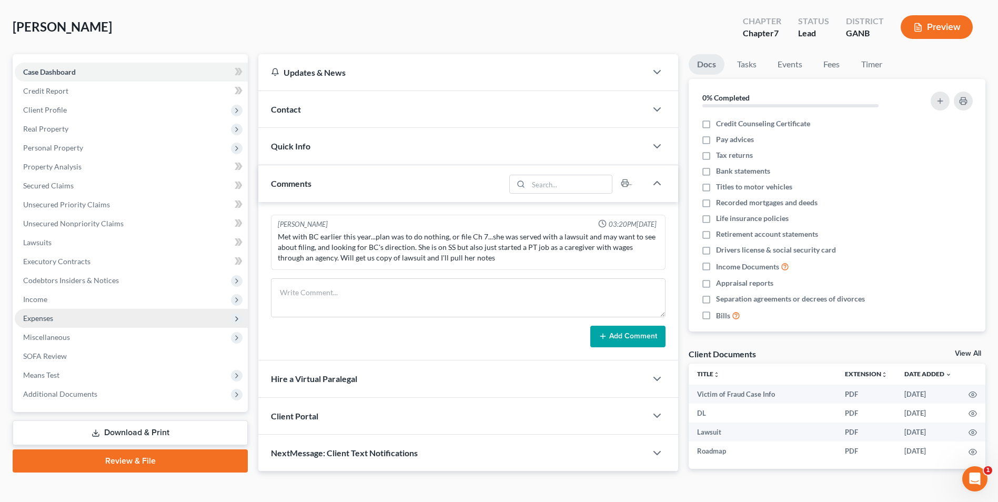
scroll to position [71, 0]
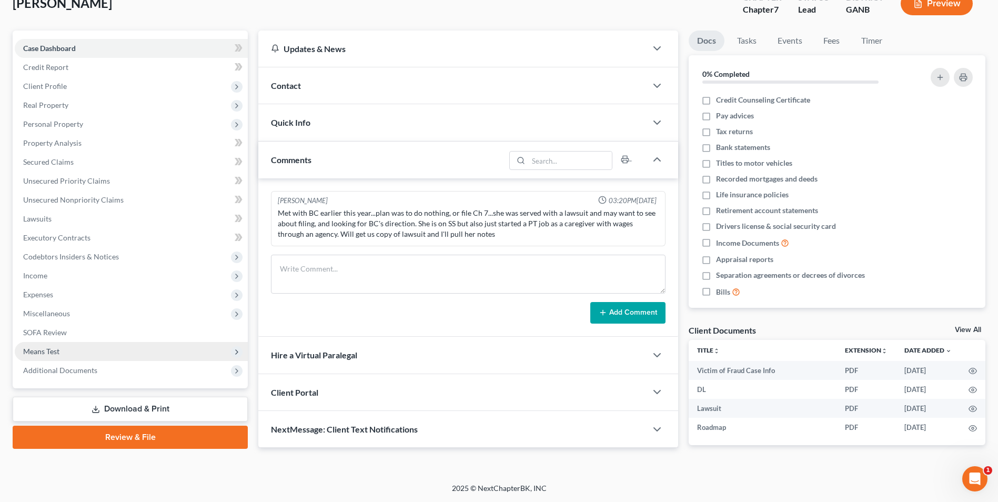
click at [82, 360] on span "Means Test" at bounding box center [131, 351] width 233 height 19
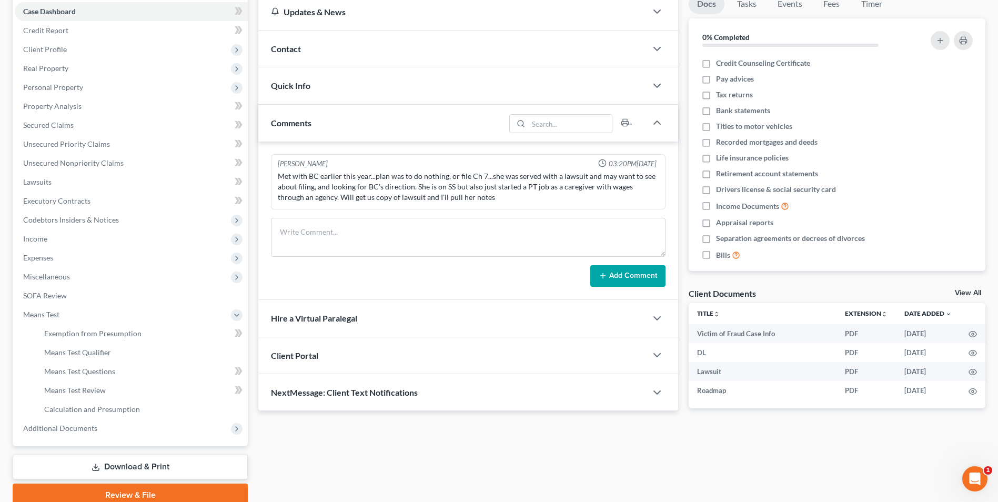
scroll to position [152, 0]
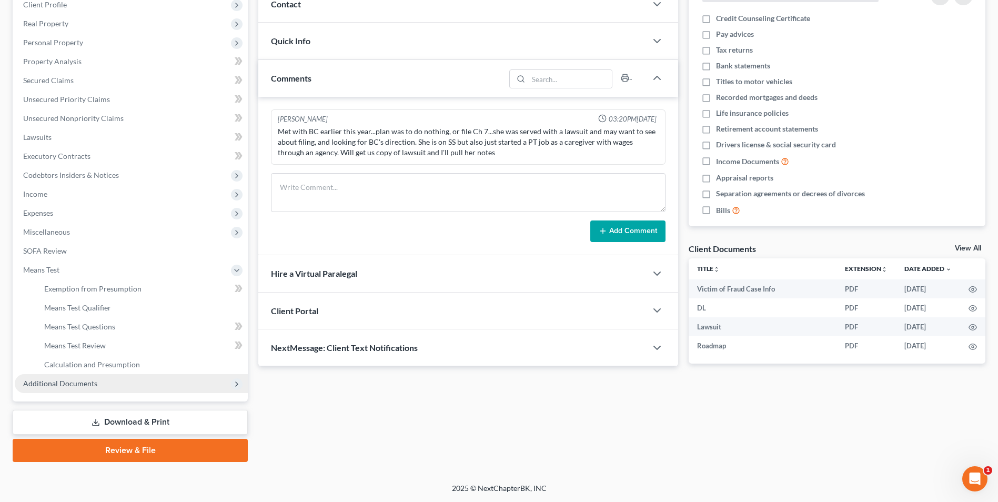
click at [78, 384] on span "Additional Documents" at bounding box center [60, 383] width 74 height 9
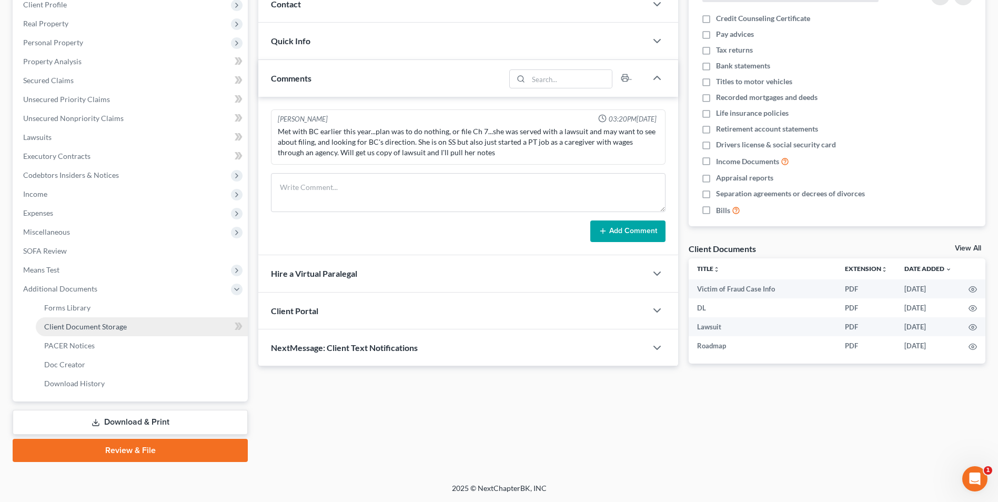
click at [109, 329] on span "Client Document Storage" at bounding box center [85, 326] width 83 height 9
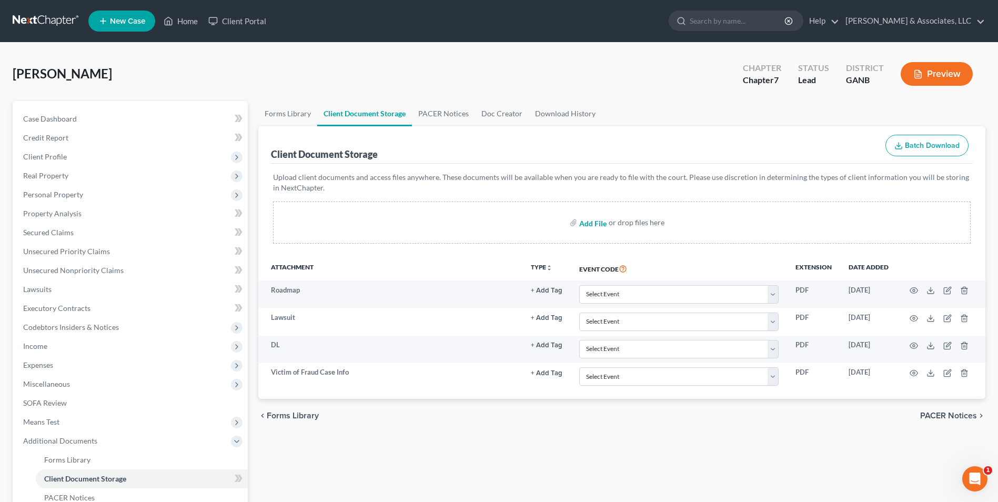
click at [597, 223] on input "file" at bounding box center [591, 222] width 25 height 19
type input "C:\fakepath\Johnson.Intake.pdf"
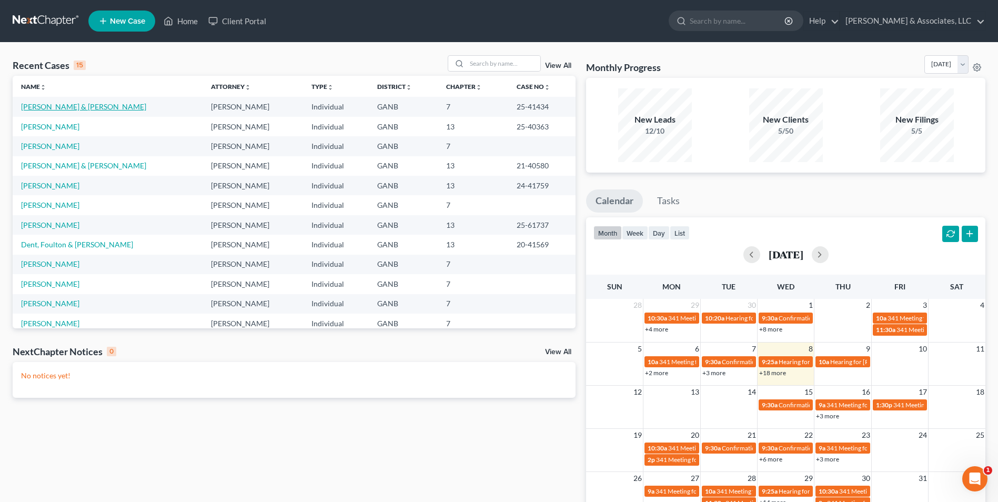
click at [71, 105] on link "[PERSON_NAME] & [PERSON_NAME]" at bounding box center [83, 106] width 125 height 9
